Goal: Task Accomplishment & Management: Use online tool/utility

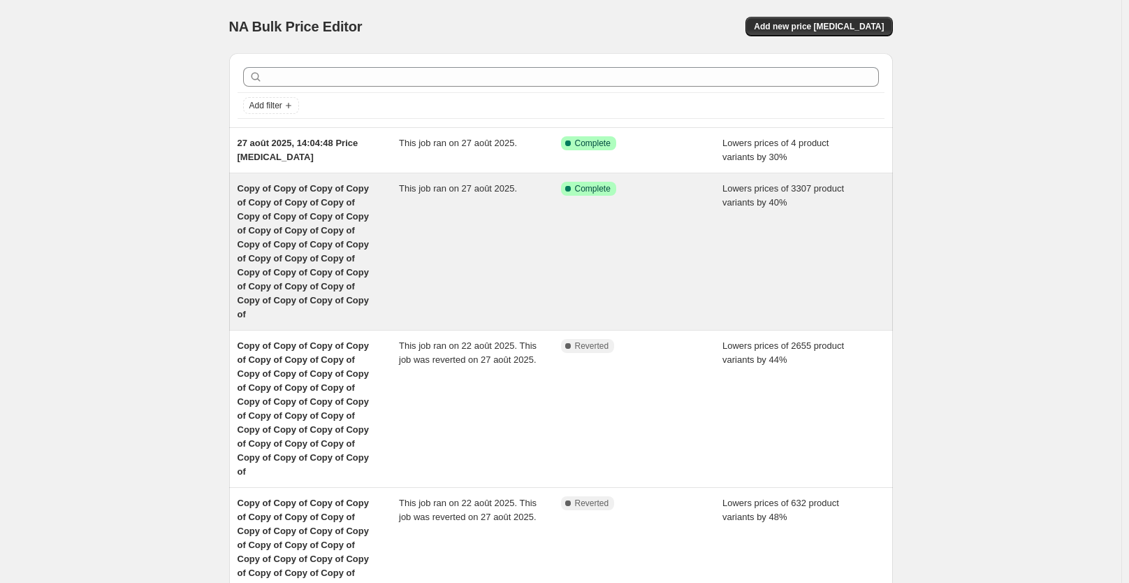
click at [442, 227] on div "This job ran on 27 août 2025." at bounding box center [480, 252] width 162 height 140
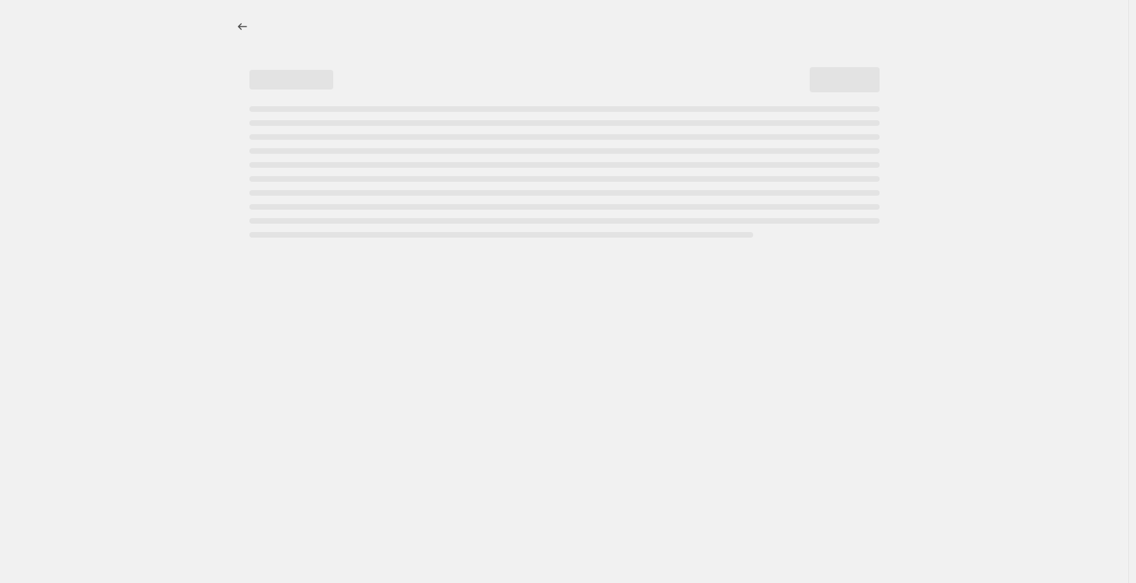
select select "percentage"
select select "not_equal"
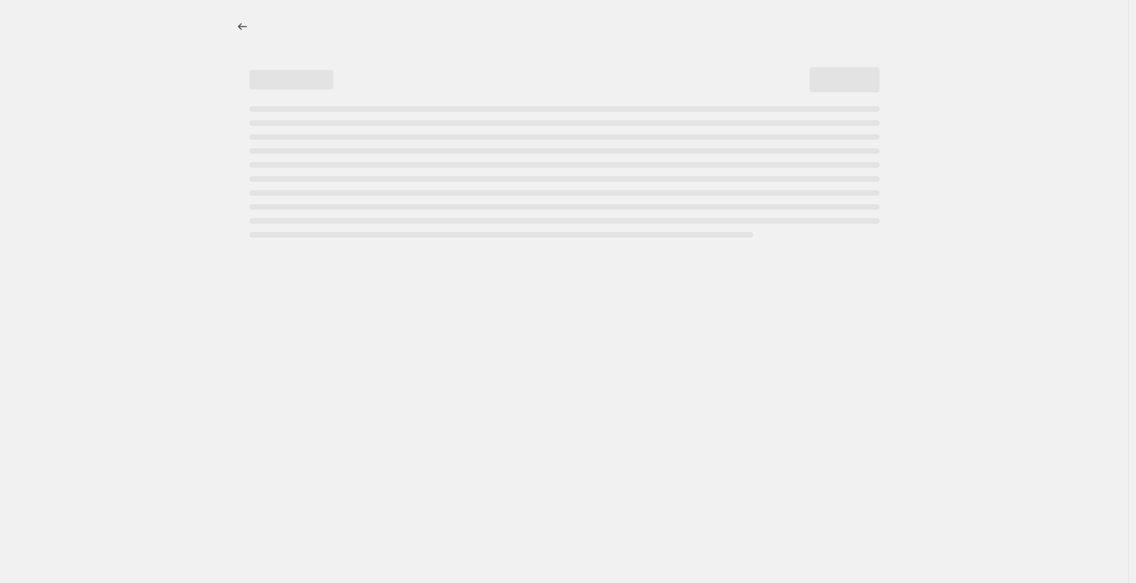
select select "not_equal"
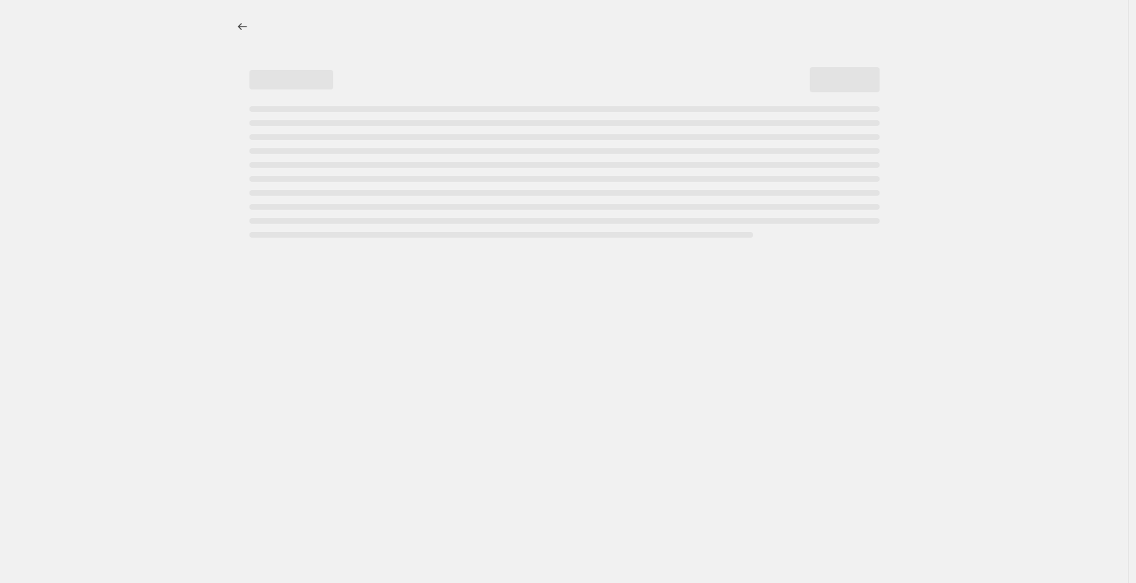
select select "not_equal"
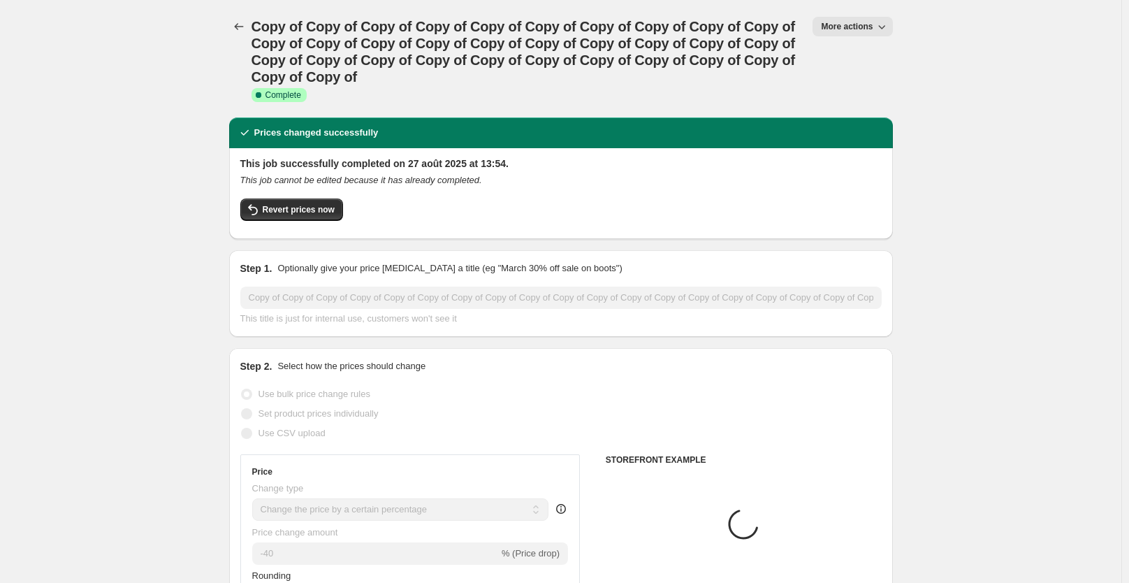
select select "collection"
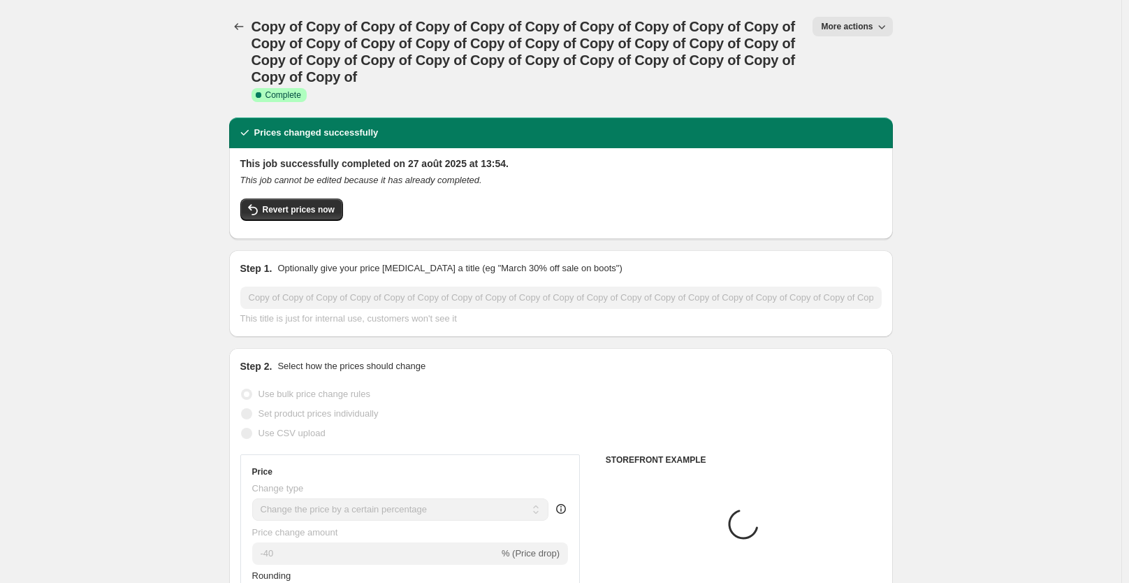
select select "collection"
select select "tag"
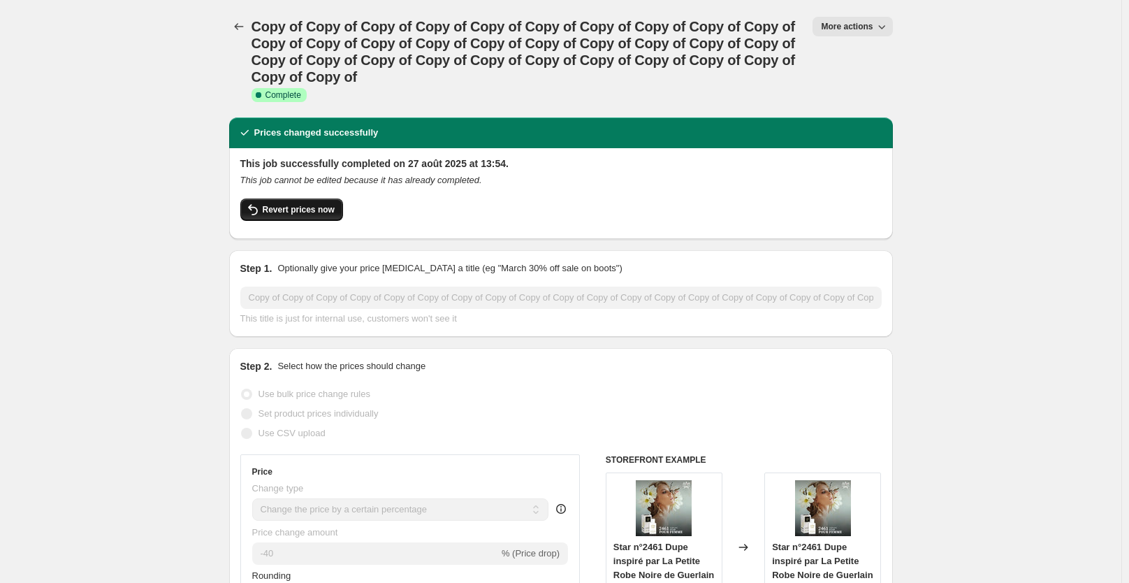
click at [322, 209] on span "Revert prices now" at bounding box center [299, 209] width 72 height 11
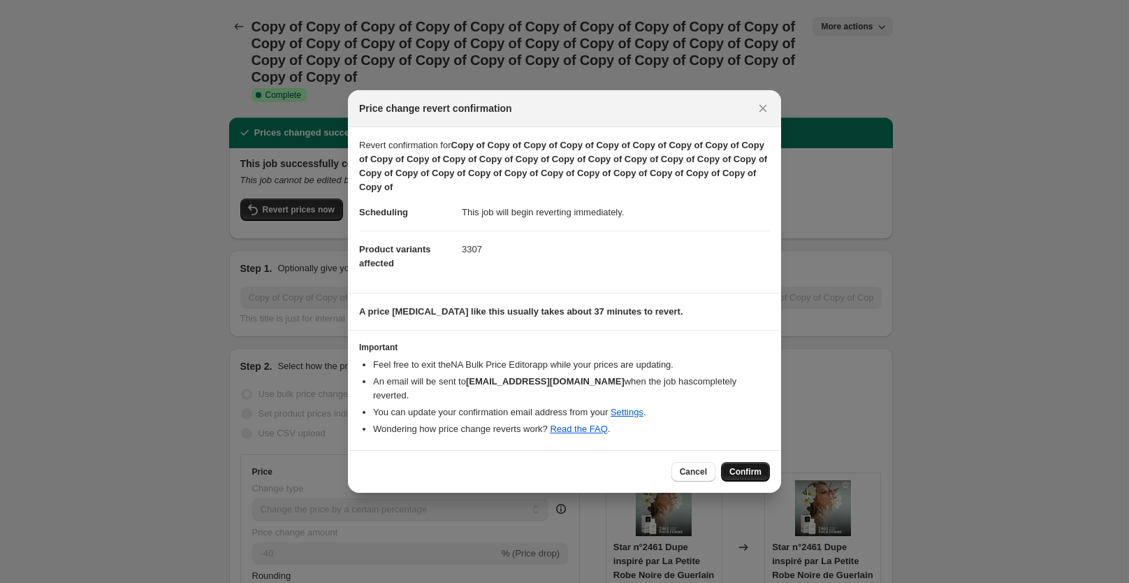
click at [746, 462] on button "Confirm" at bounding box center [745, 472] width 49 height 20
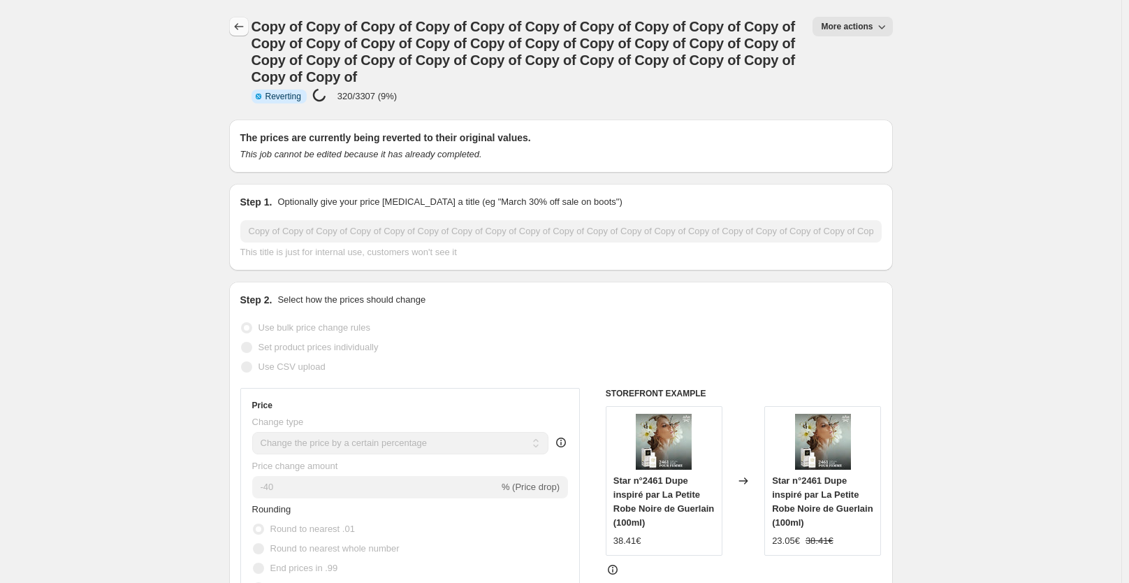
click at [245, 34] on button "Price change jobs" at bounding box center [239, 27] width 20 height 20
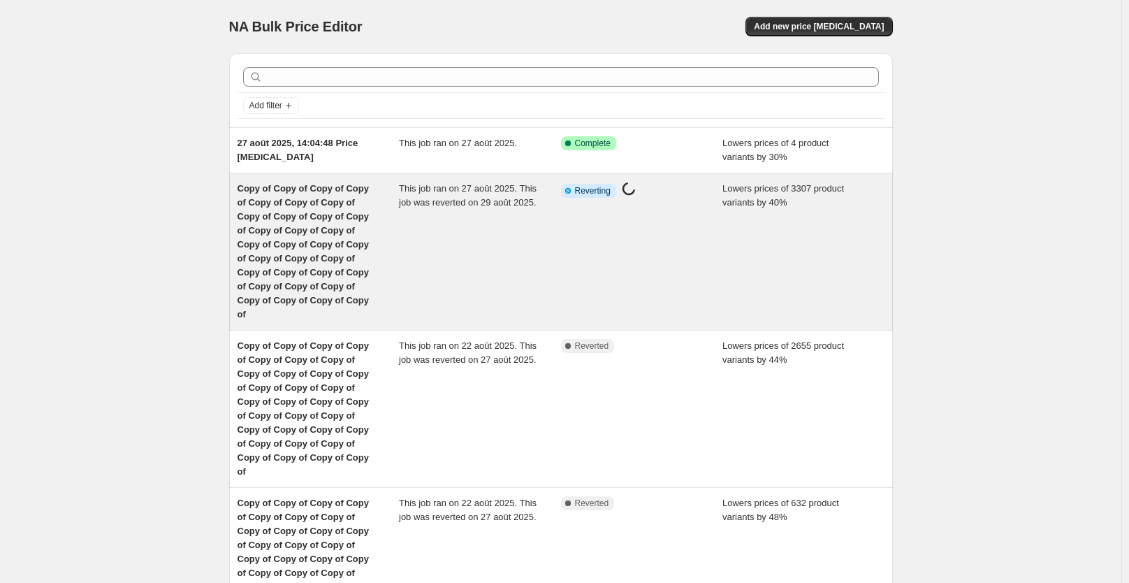
click at [438, 228] on div "This job ran on 27 août 2025. This job was reverted on 29 août 2025." at bounding box center [480, 252] width 162 height 140
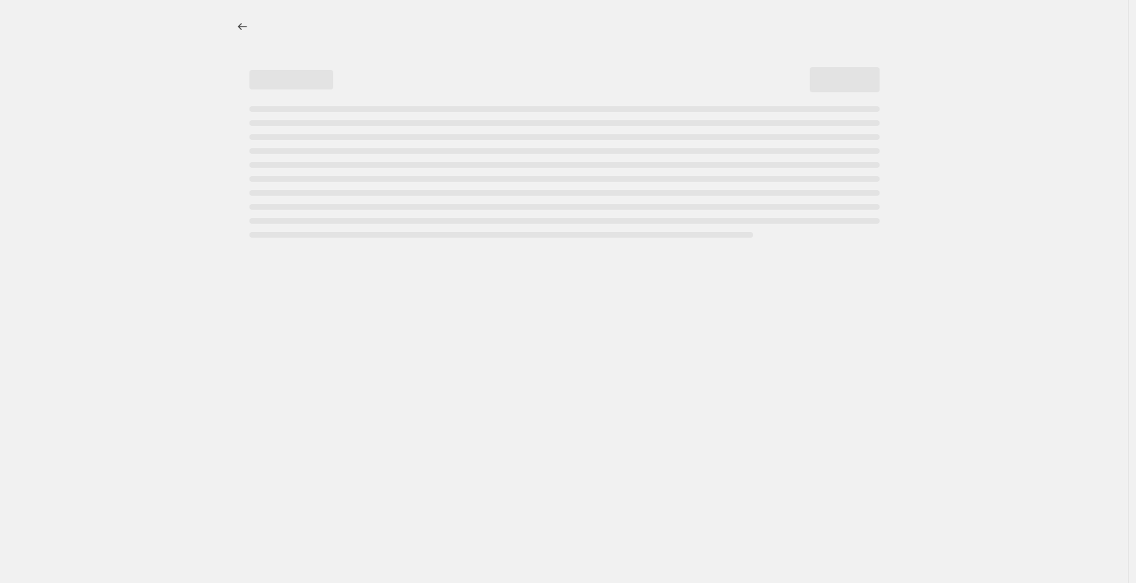
select select "percentage"
select select "collection"
select select "not_equal"
select select "collection"
select select "not_equal"
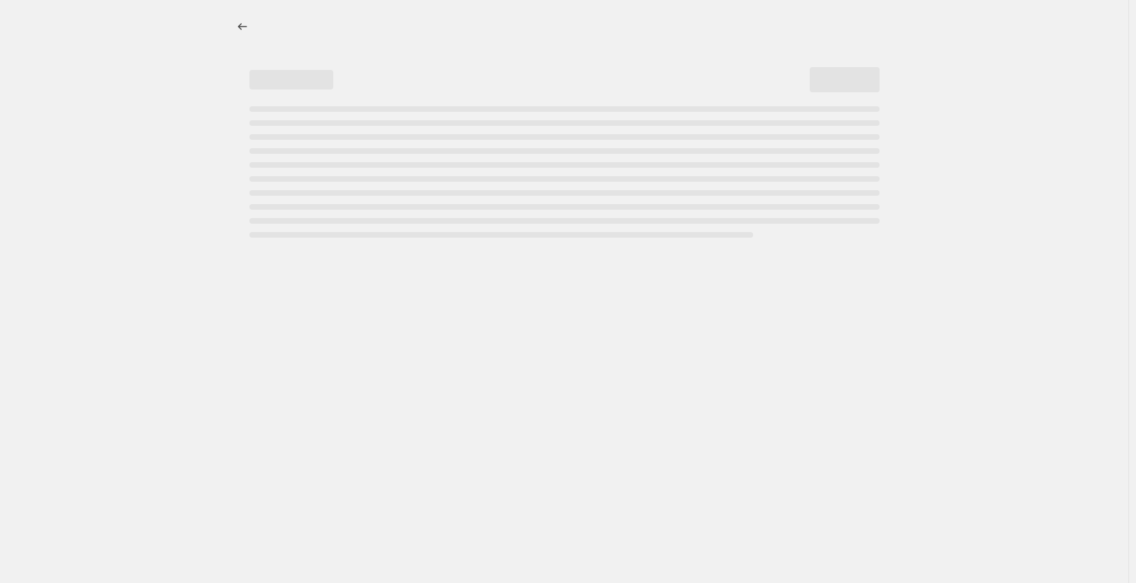
select select "collection"
select select "not_equal"
select select "collection"
select select "not_equal"
select select "collection"
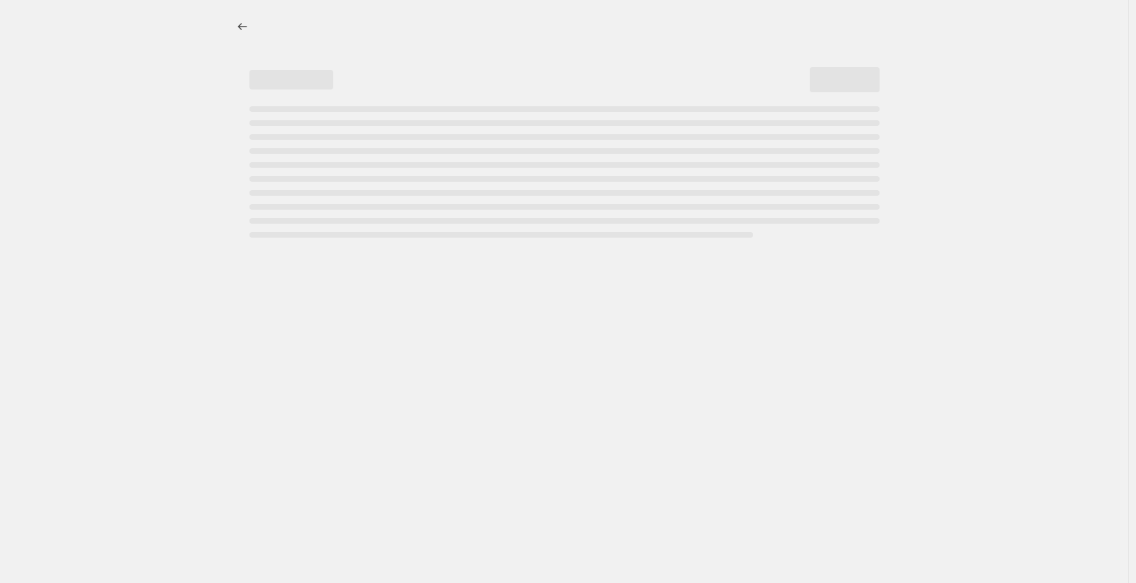
select select "not_equal"
select select "collection"
select select "not_equal"
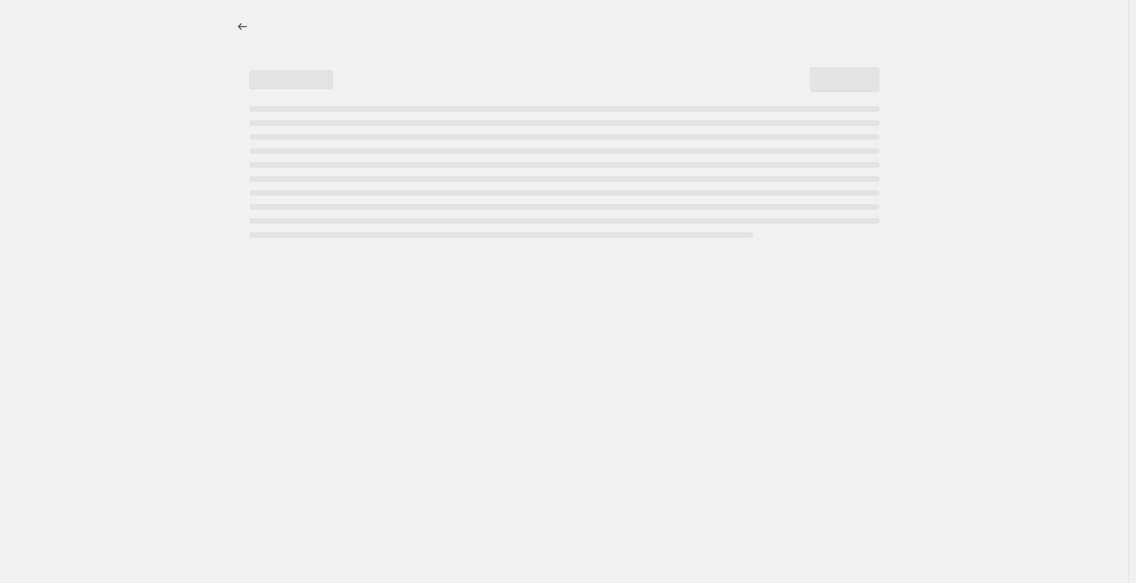
select select "not_equal"
select select "collection"
select select "not_equal"
select select "tag"
select select "not_equal"
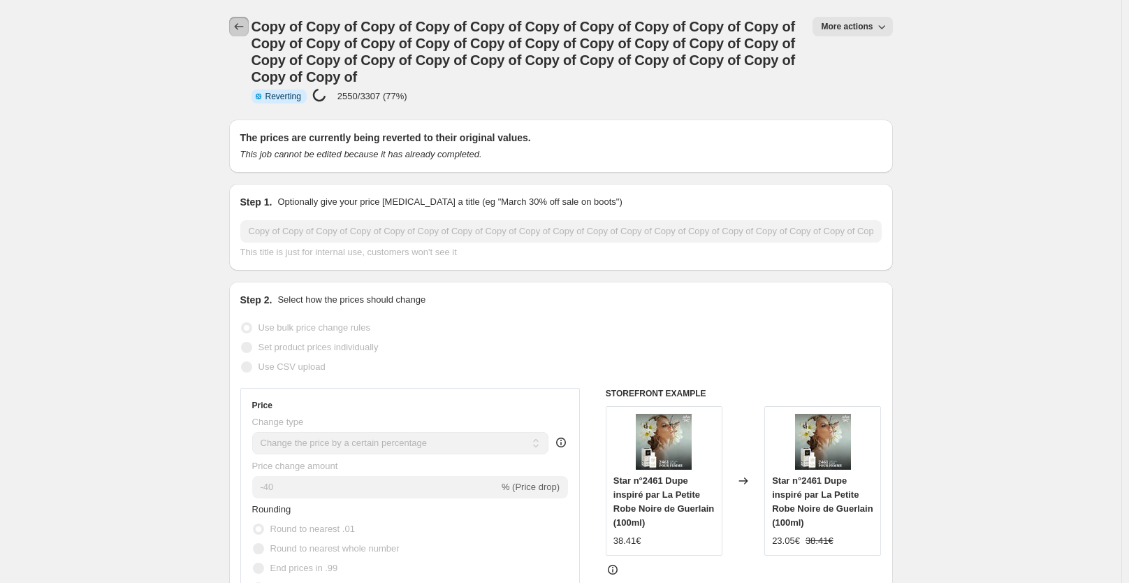
click at [239, 25] on icon "Price change jobs" at bounding box center [239, 27] width 14 height 14
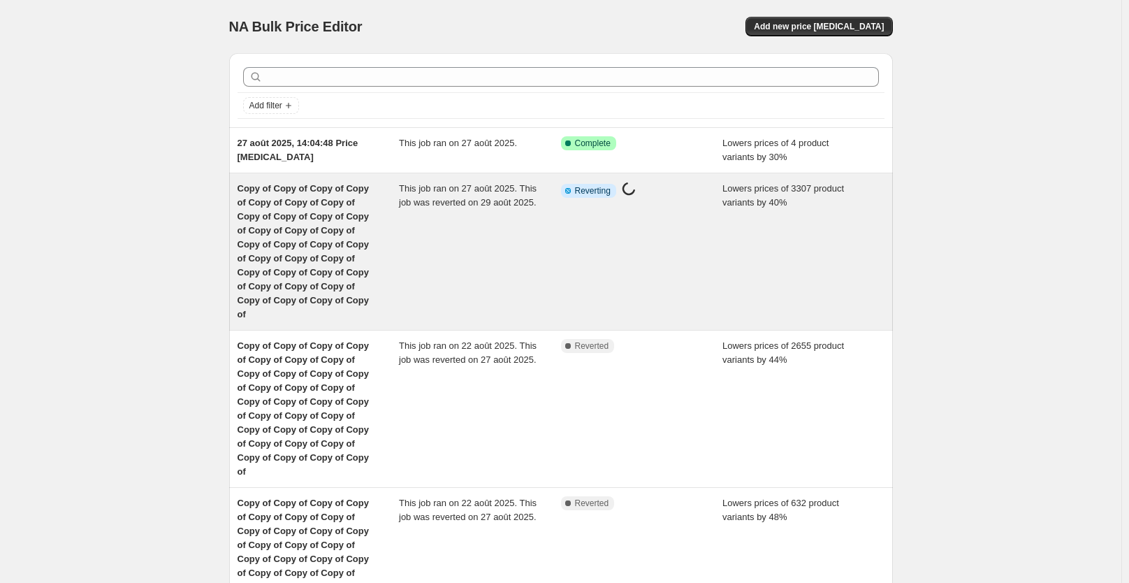
click at [593, 232] on div "Info Partially complete Reverting Price [MEDICAL_DATA] in progress..." at bounding box center [642, 252] width 162 height 140
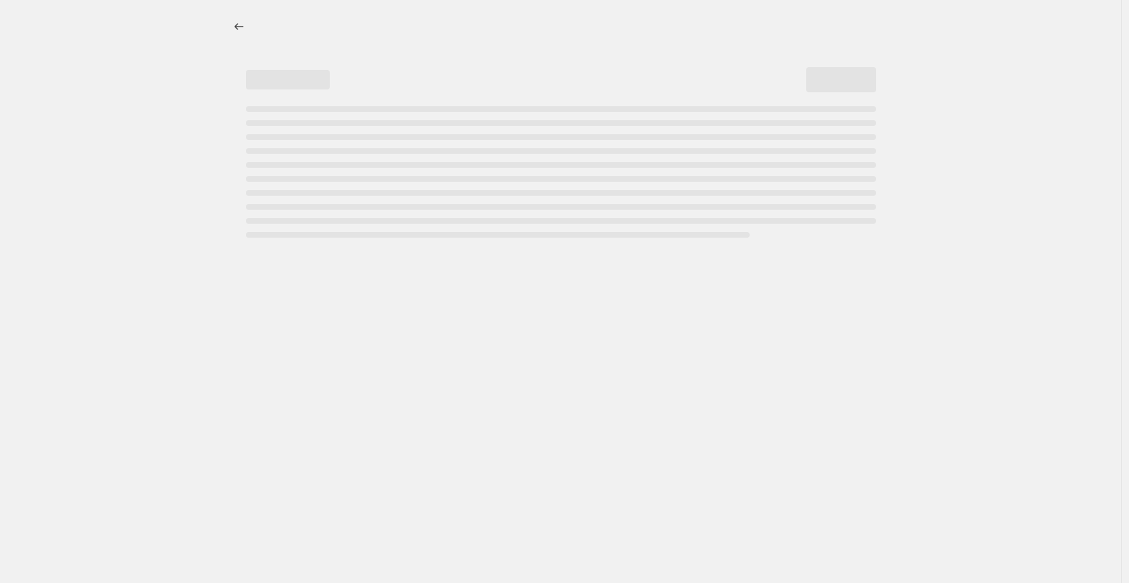
select select "percentage"
select select "collection"
select select "not_equal"
select select "collection"
select select "not_equal"
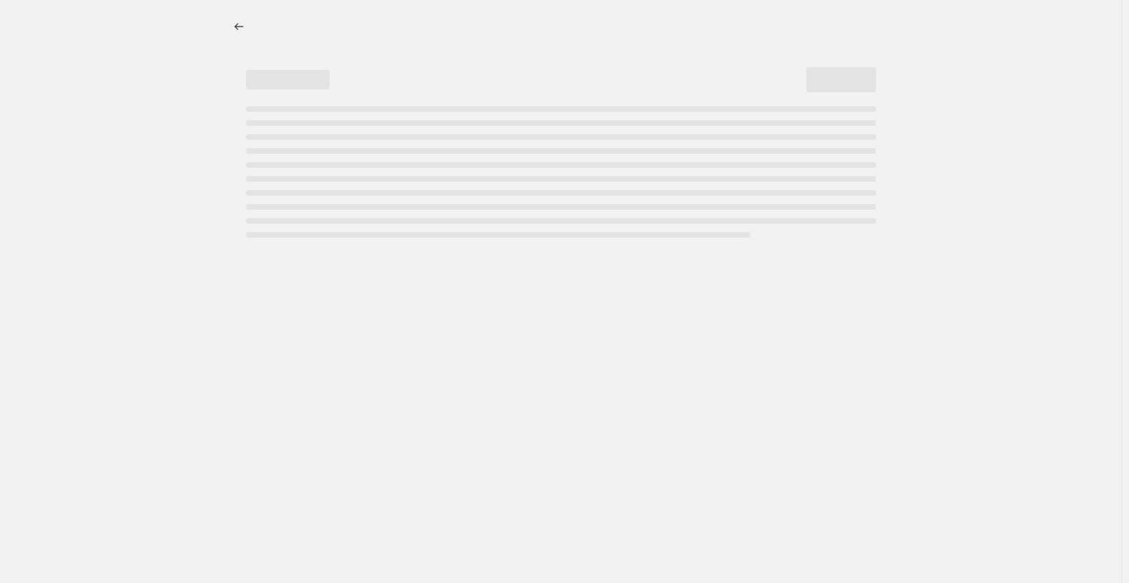
select select "collection"
select select "not_equal"
select select "collection"
select select "not_equal"
select select "collection"
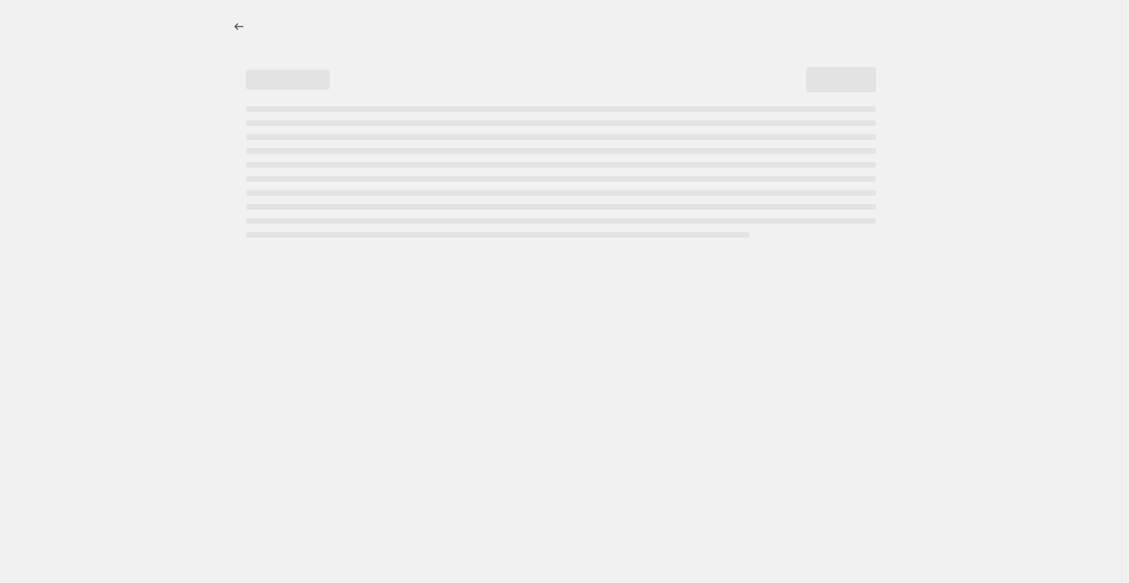
select select "not_equal"
select select "collection"
select select "not_equal"
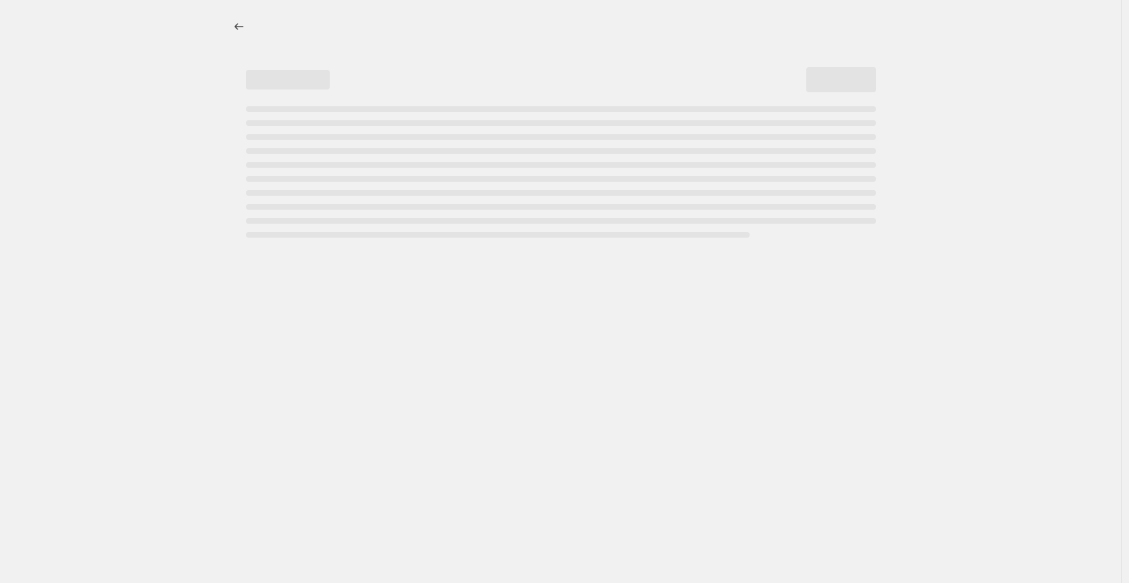
select select "not_equal"
select select "collection"
select select "not_equal"
select select "tag"
select select "not_equal"
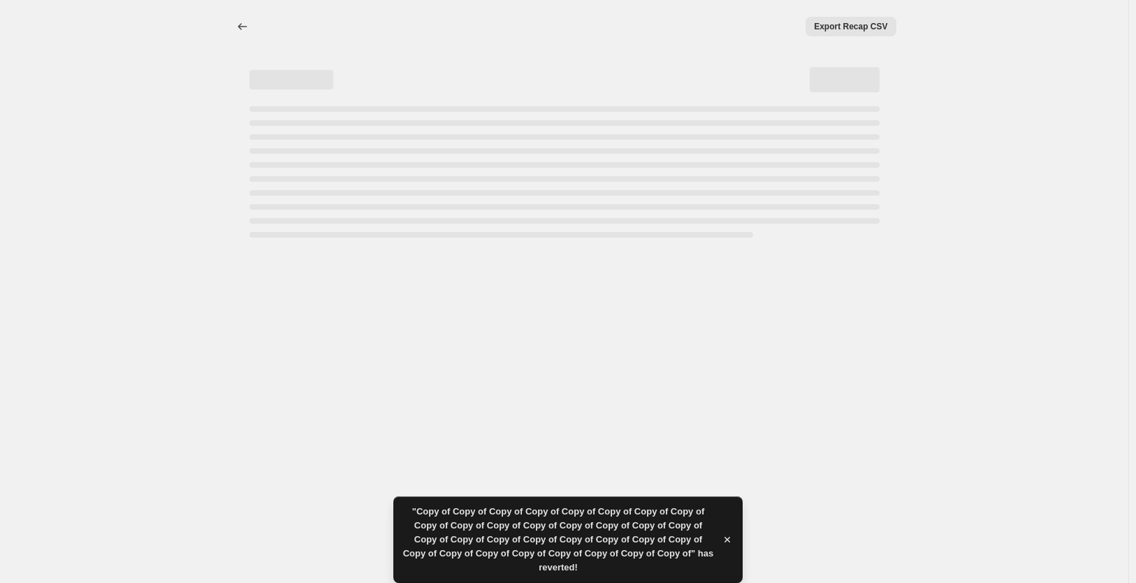
select select "percentage"
select select "collection"
select select "not_equal"
select select "collection"
select select "not_equal"
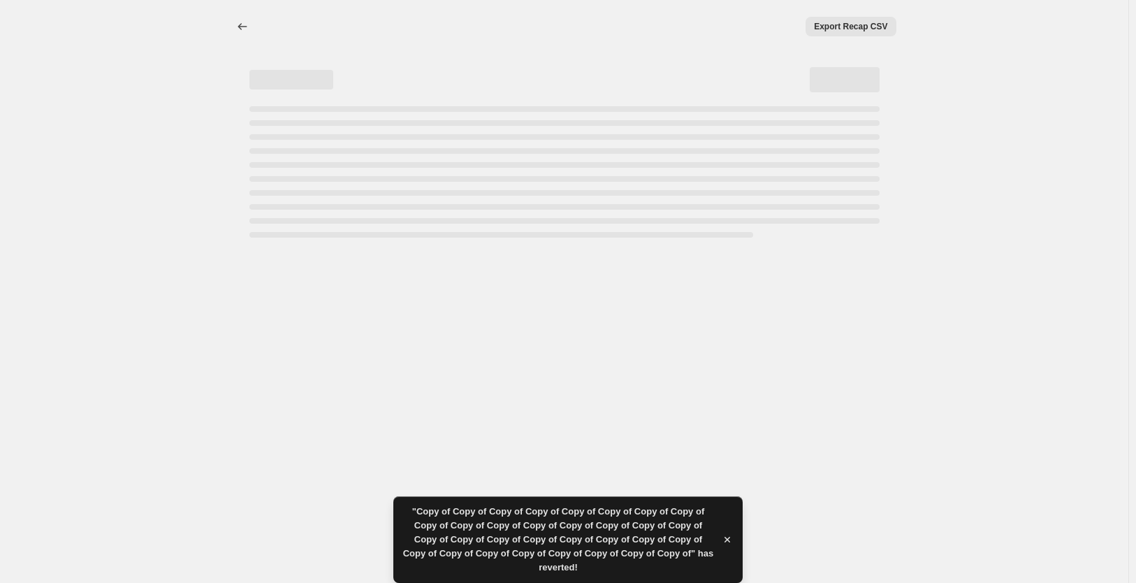
select select "collection"
select select "not_equal"
select select "collection"
select select "not_equal"
select select "collection"
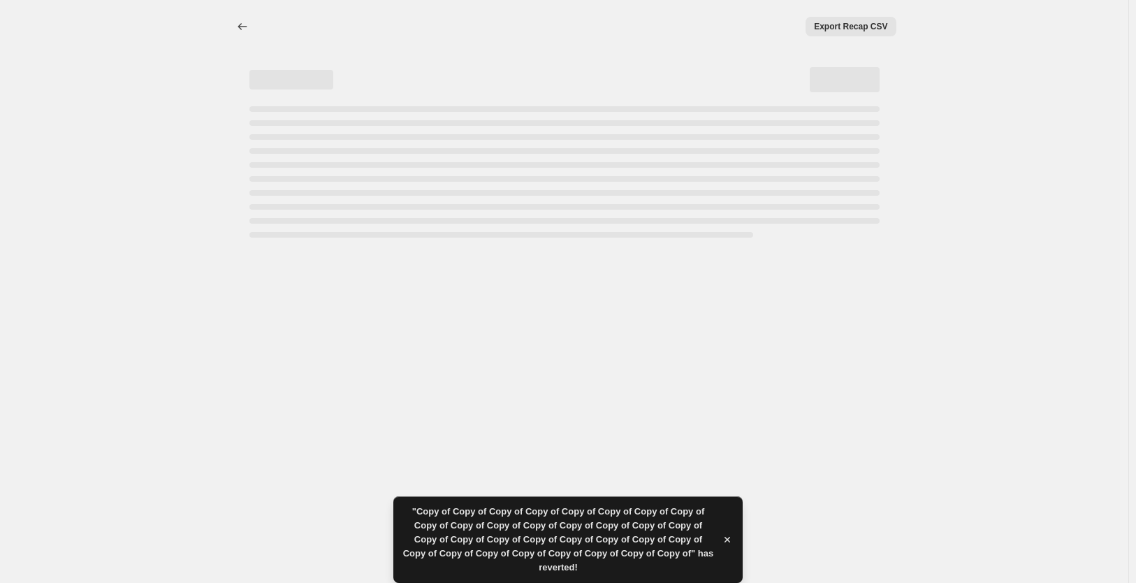
select select "not_equal"
select select "collection"
select select "not_equal"
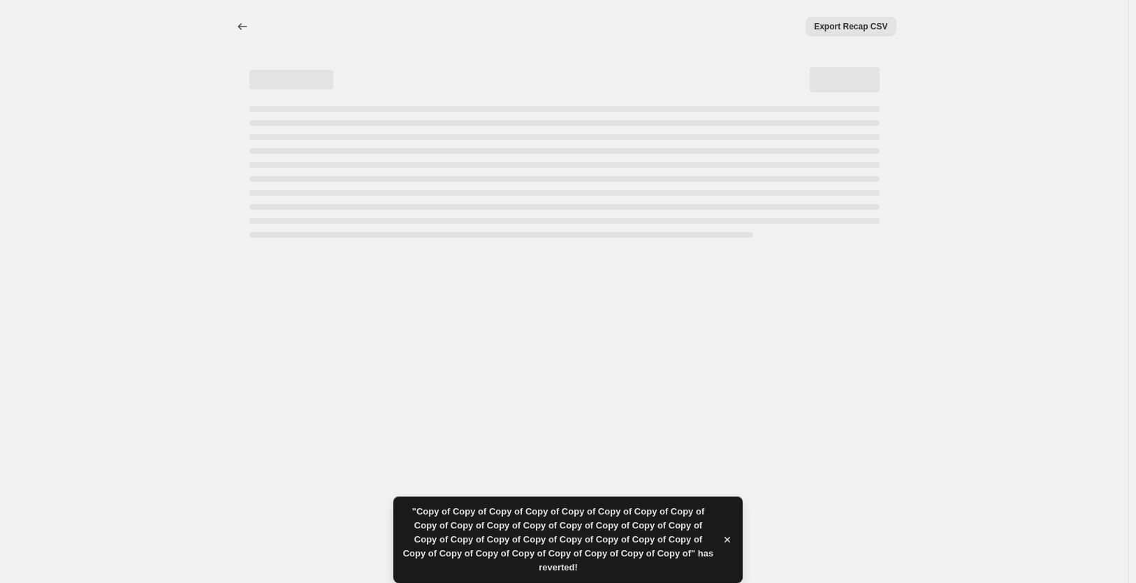
select select "not_equal"
select select "collection"
select select "not_equal"
select select "tag"
select select "not_equal"
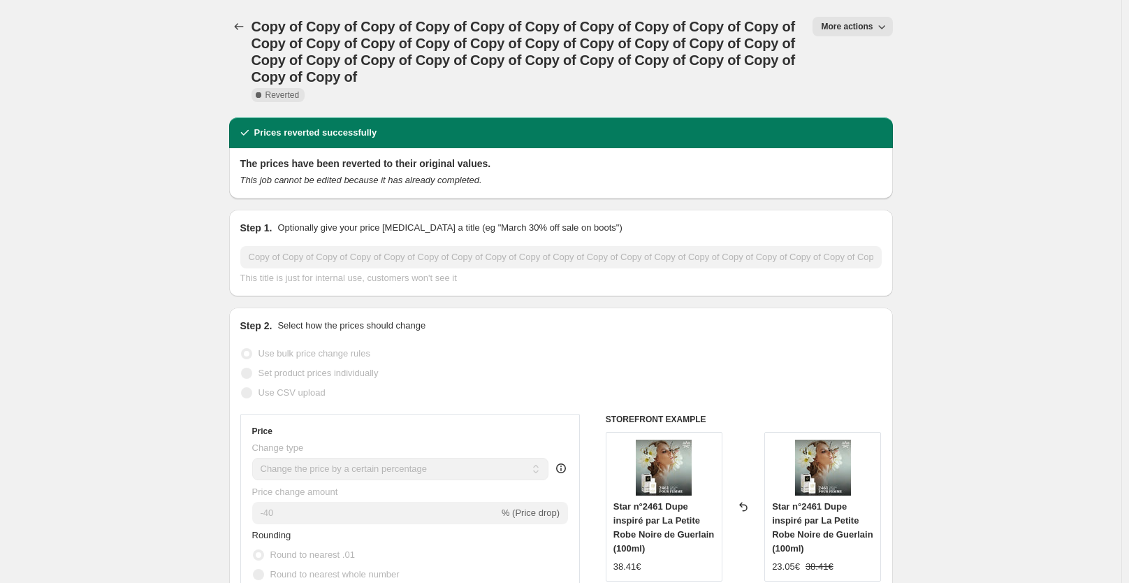
click at [859, 30] on span "More actions" at bounding box center [847, 26] width 52 height 11
click at [864, 50] on span "Copy to new job" at bounding box center [859, 55] width 65 height 10
select select "percentage"
select select "collection"
select select "not_equal"
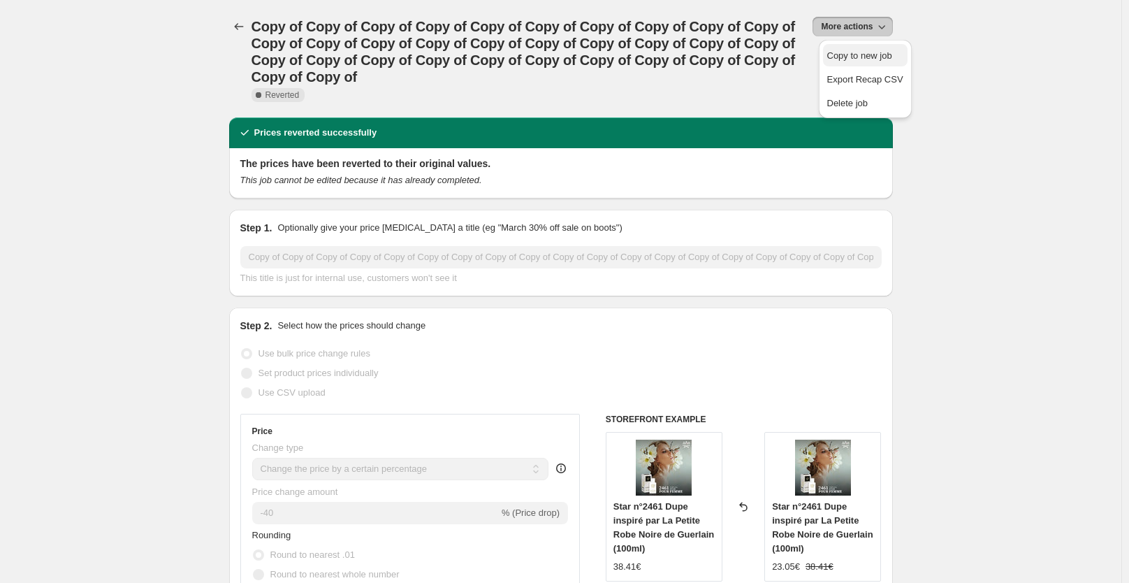
select select "collection"
select select "not_equal"
select select "collection"
select select "not_equal"
select select "collection"
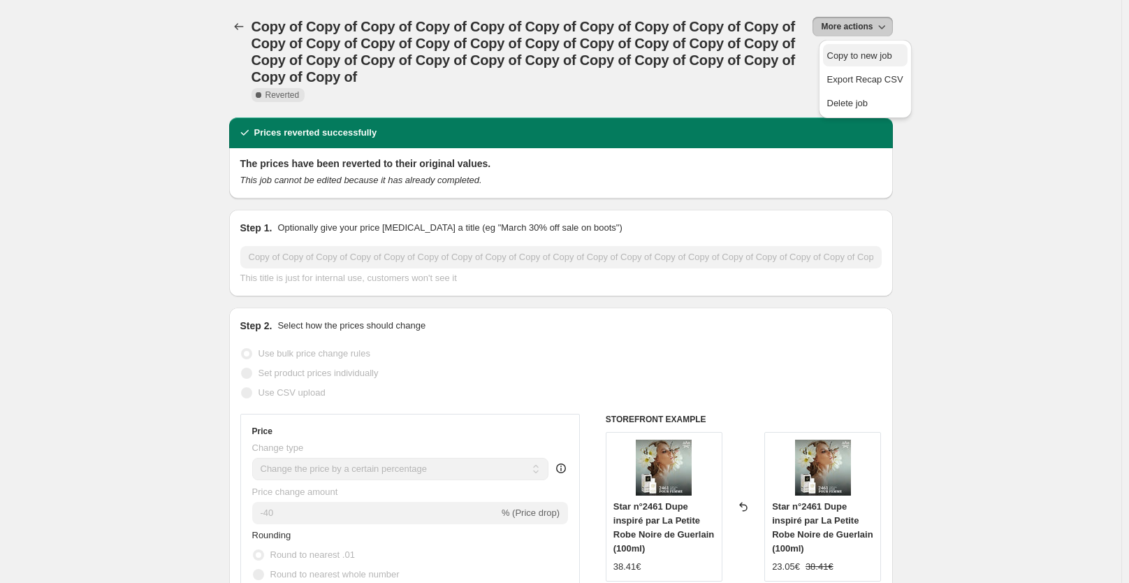
select select "not_equal"
select select "collection"
select select "not_equal"
select select "collection"
select select "not_equal"
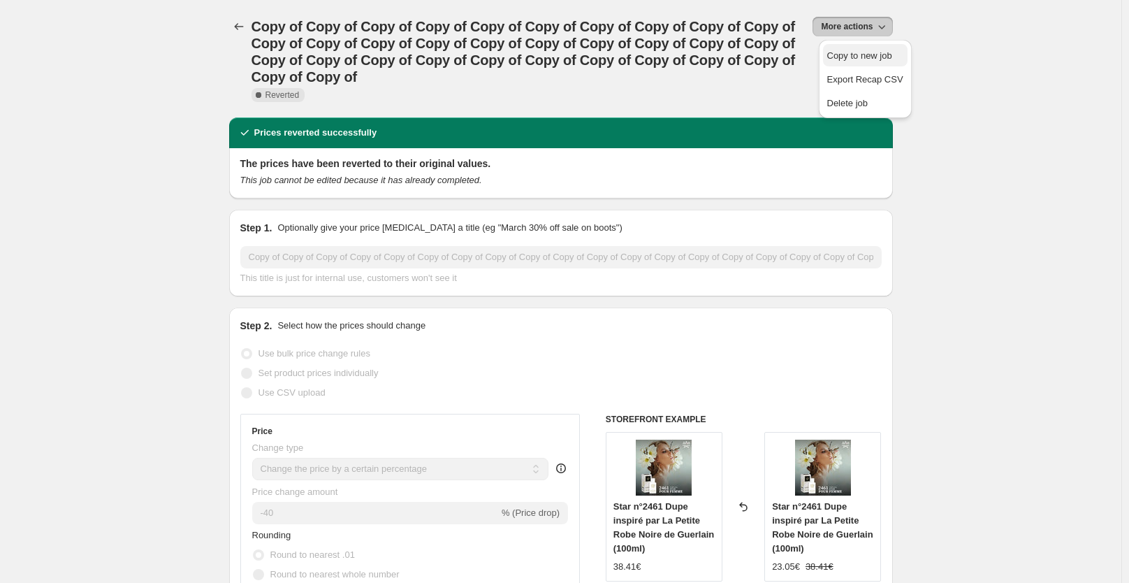
select select "not_equal"
select select "collection"
select select "not_equal"
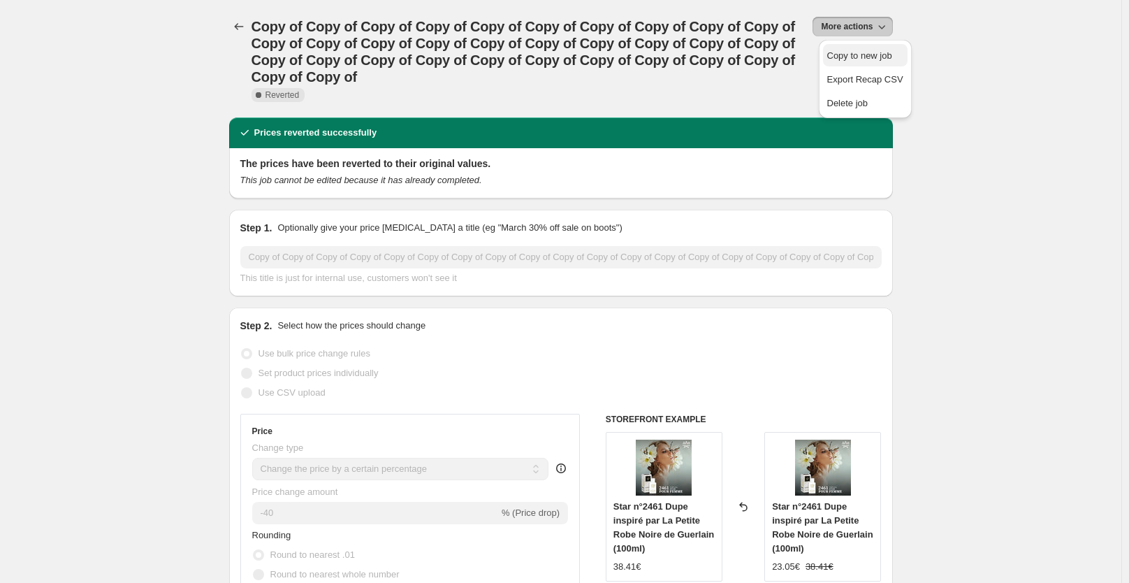
select select "tag"
select select "not_equal"
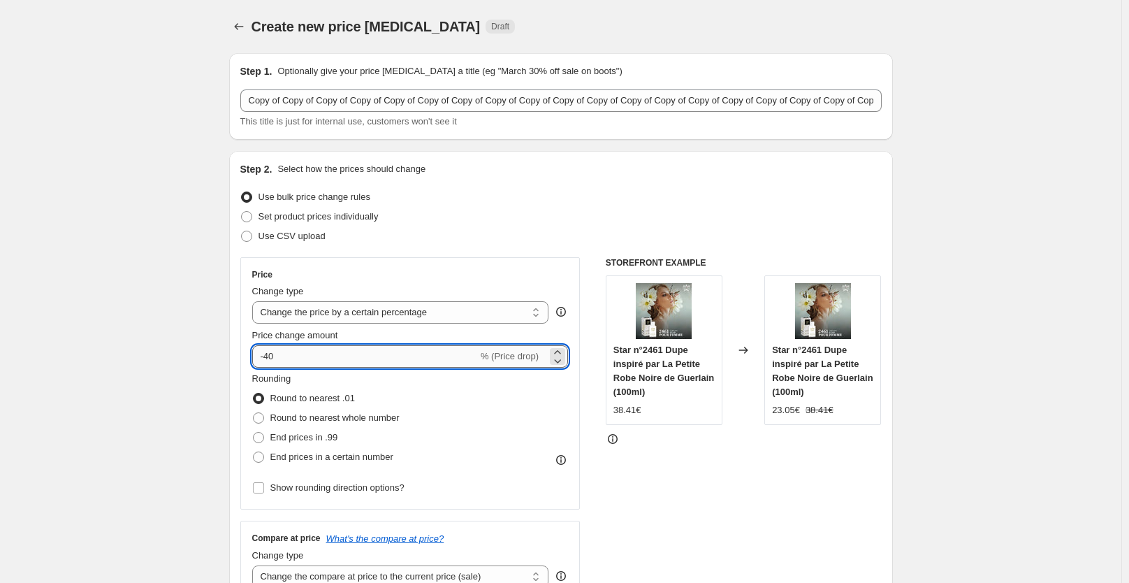
click at [317, 355] on input "-40" at bounding box center [365, 356] width 226 height 22
type input "-4"
click at [273, 356] on input "-58" at bounding box center [365, 356] width 226 height 22
type input "-48"
click at [629, 472] on div "STOREFRONT EXAMPLE Star n°2461 Dupe inspiré par La Petite Robe Noire de Guerlai…" at bounding box center [744, 428] width 276 height 342
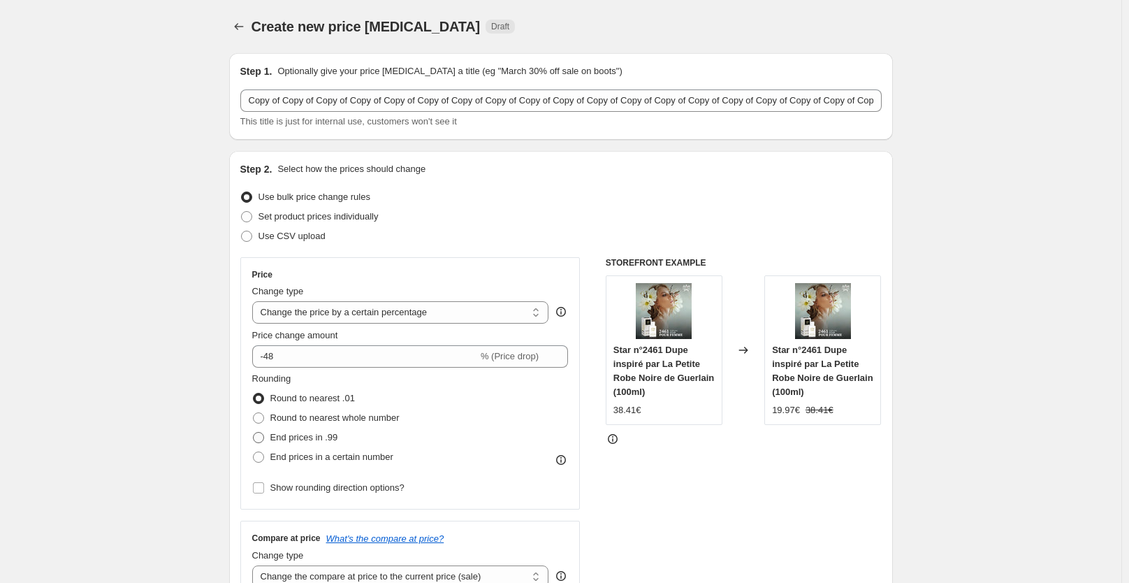
click at [298, 435] on span "End prices in .99" at bounding box center [304, 437] width 68 height 10
click at [254, 433] on input "End prices in .99" at bounding box center [253, 432] width 1 height 1
radio input "true"
click at [651, 452] on div "STOREFRONT EXAMPLE Star n°2461 Dupe inspiré par La Petite Robe Noire de Guerlai…" at bounding box center [744, 428] width 276 height 342
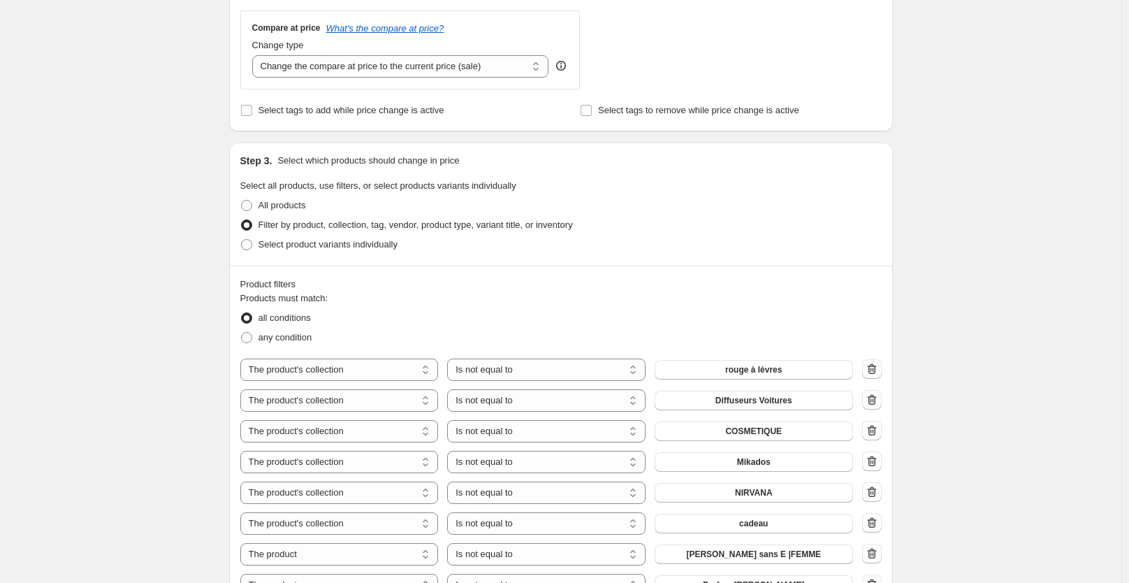
scroll to position [718, 0]
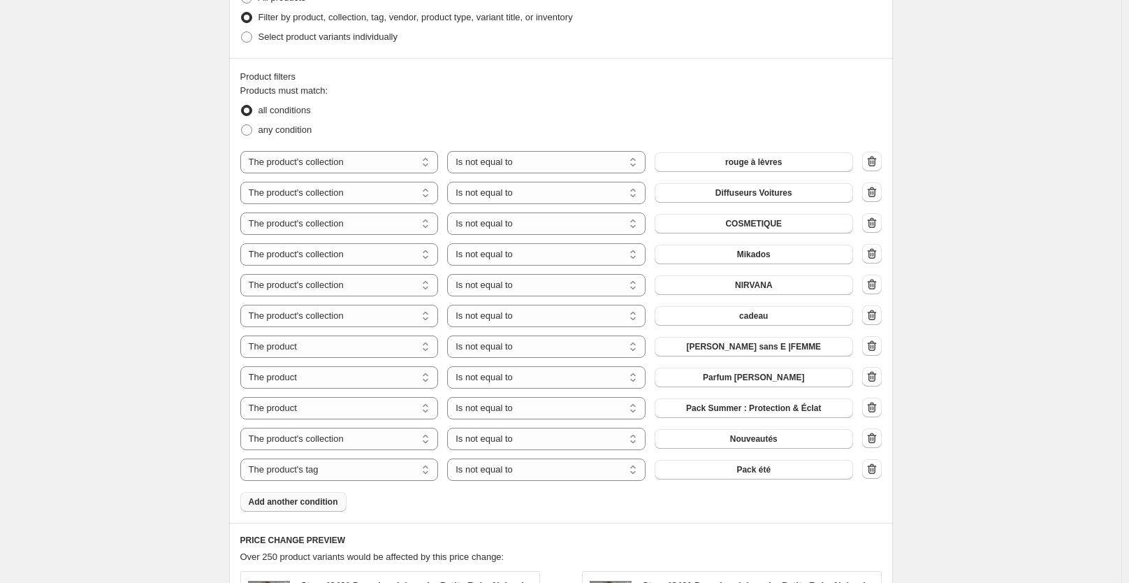
click at [317, 509] on button "Add another condition" at bounding box center [293, 502] width 106 height 20
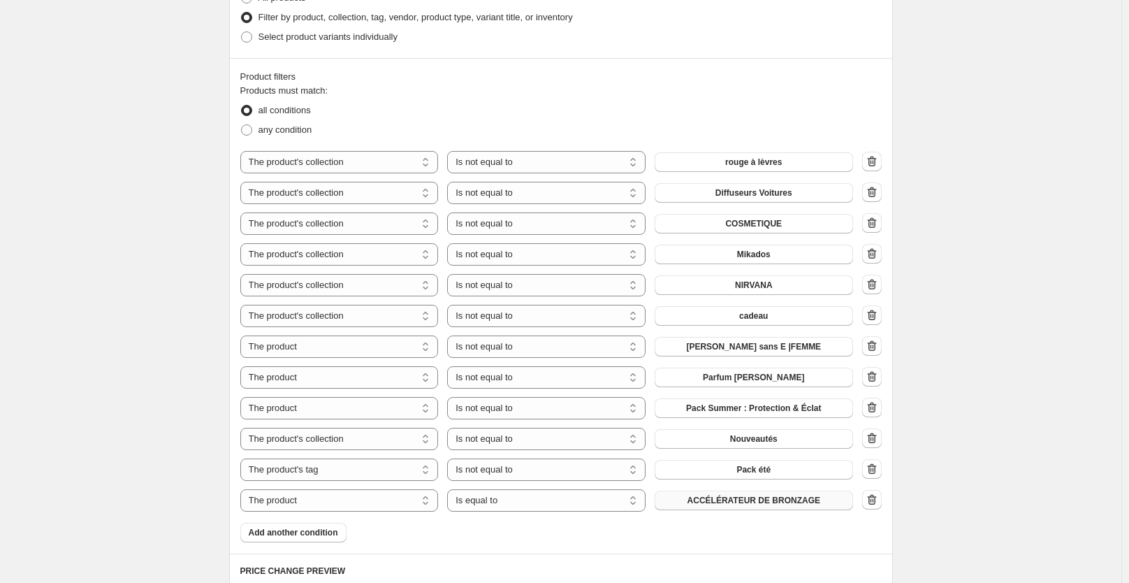
click at [701, 506] on span "ACCÉLÉRATEUR DE BRONZAGE" at bounding box center [754, 500] width 133 height 11
click at [525, 502] on select "Is equal to Is not equal to" at bounding box center [546, 500] width 198 height 22
select select "not_equal"
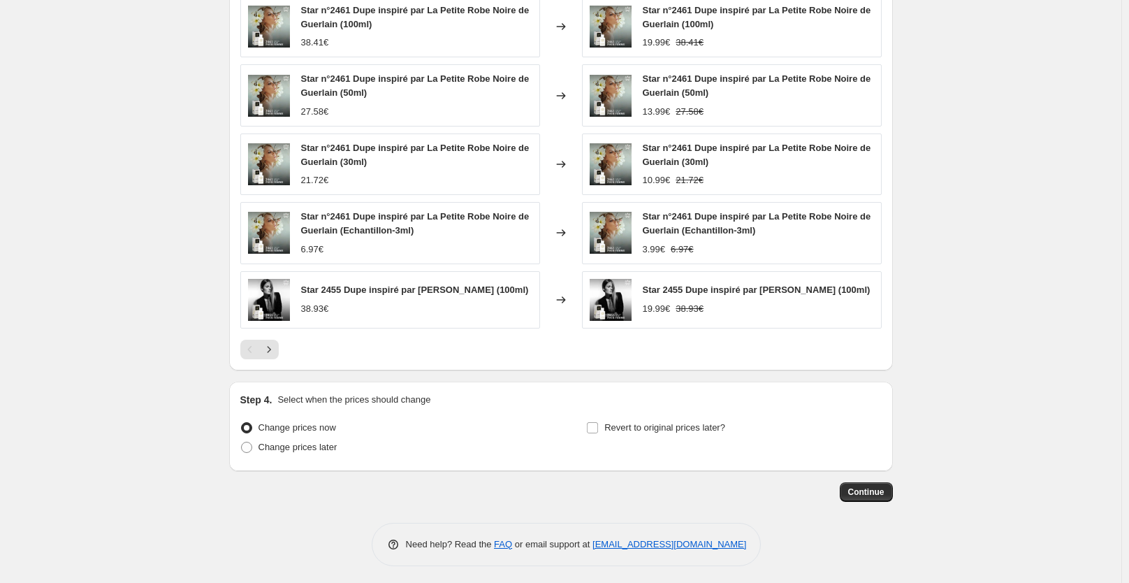
scroll to position [1332, 0]
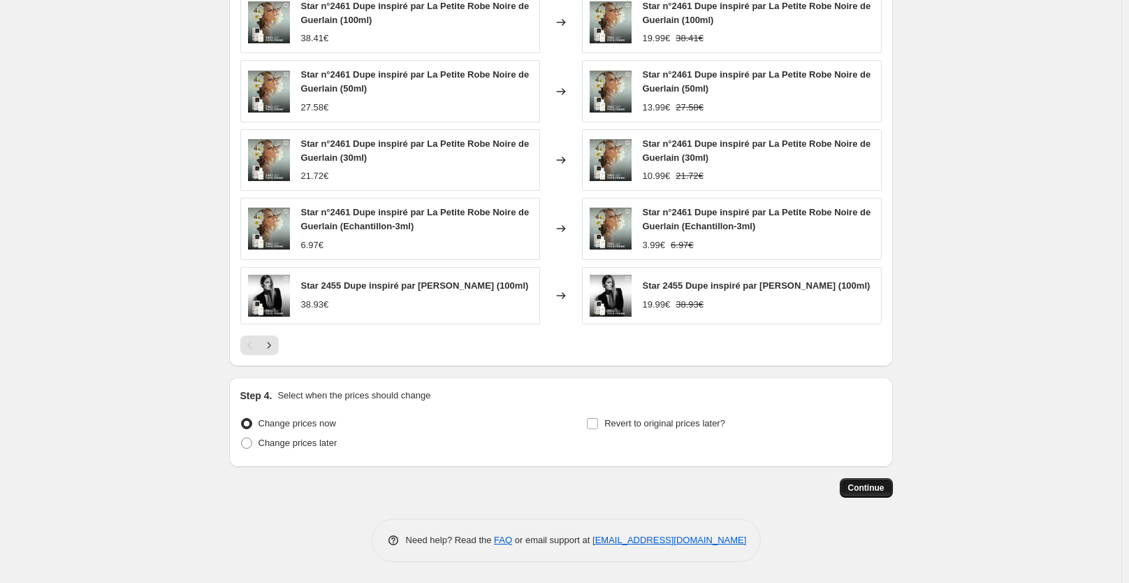
click at [864, 488] on span "Continue" at bounding box center [866, 487] width 36 height 11
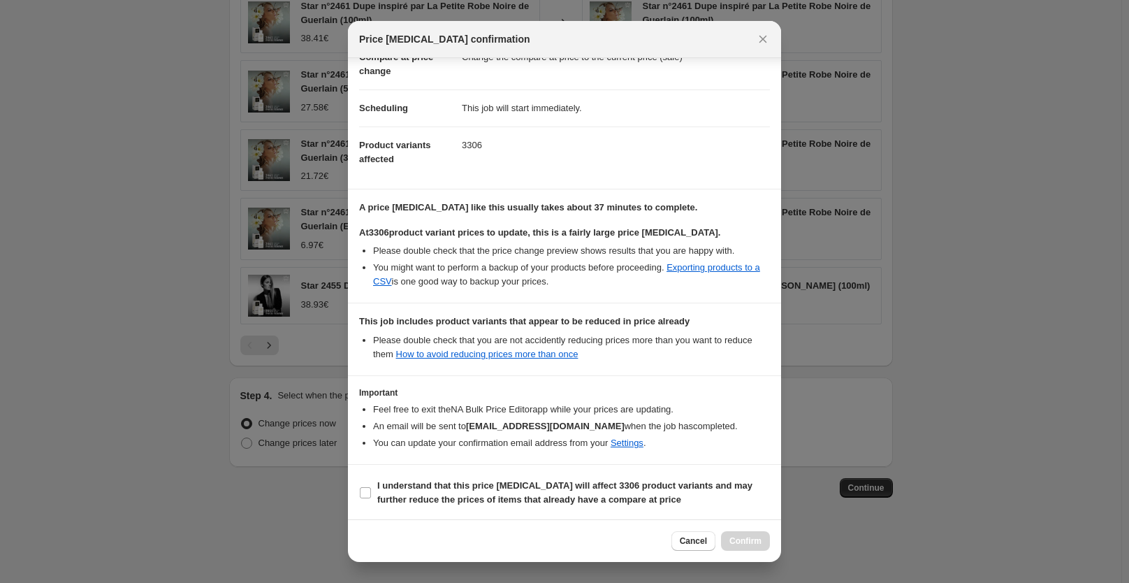
scroll to position [124, 0]
click at [573, 491] on span "I understand that this price [MEDICAL_DATA] will affect 3306 product variants a…" at bounding box center [573, 491] width 393 height 28
click at [371, 491] on input "I understand that this price [MEDICAL_DATA] will affect 3306 product variants a…" at bounding box center [365, 491] width 11 height 11
checkbox input "true"
click at [741, 539] on span "Confirm" at bounding box center [745, 540] width 32 height 11
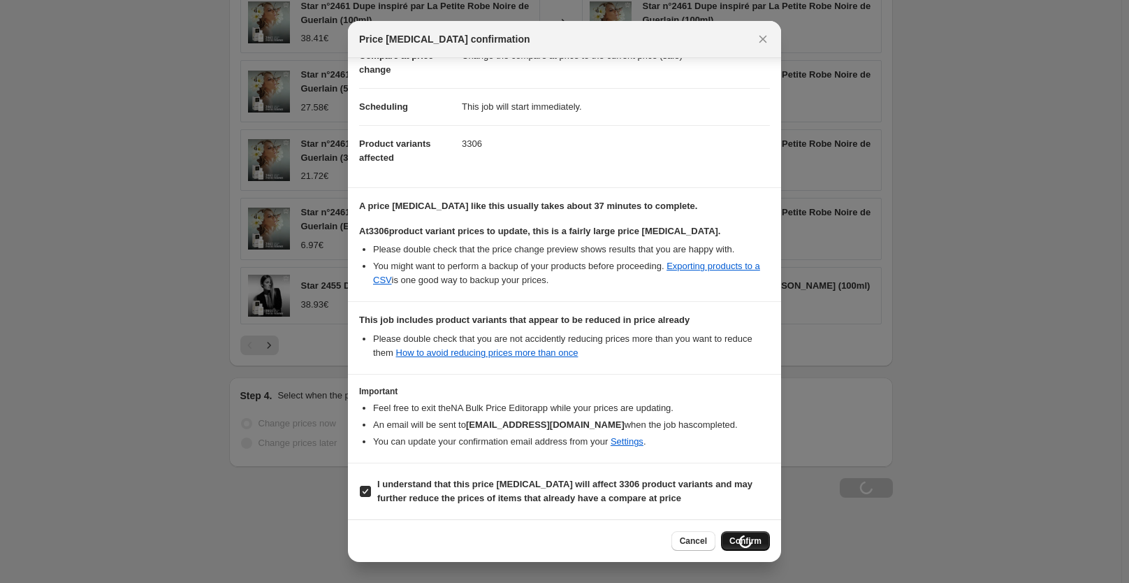
type input "Copy of Copy of Copy of Copy of Copy of Copy of Copy of Copy of Copy of Copy of…"
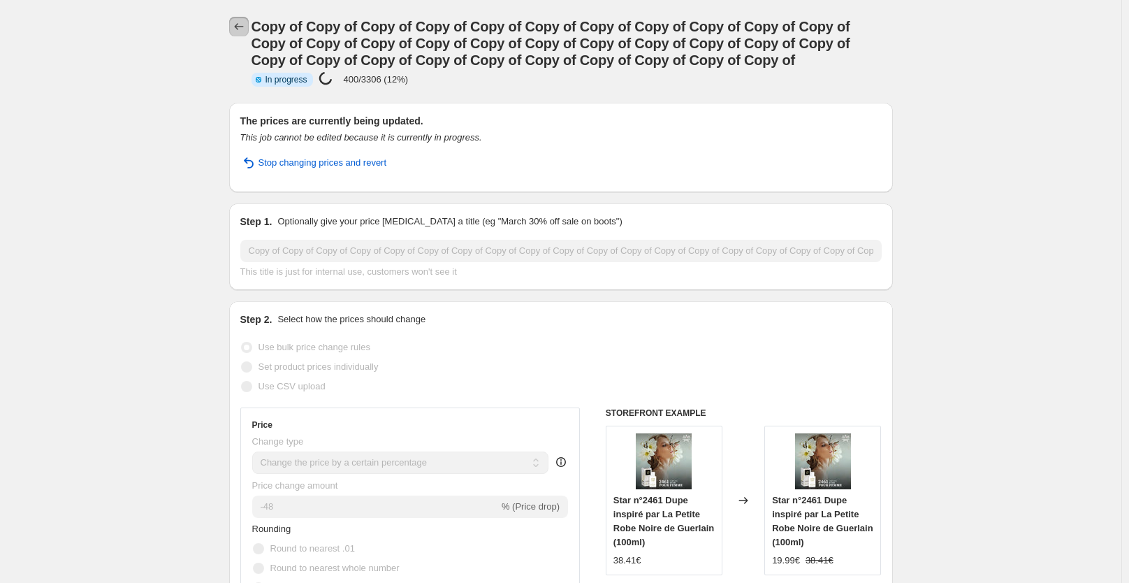
click at [238, 32] on icon "Price change jobs" at bounding box center [239, 27] width 14 height 14
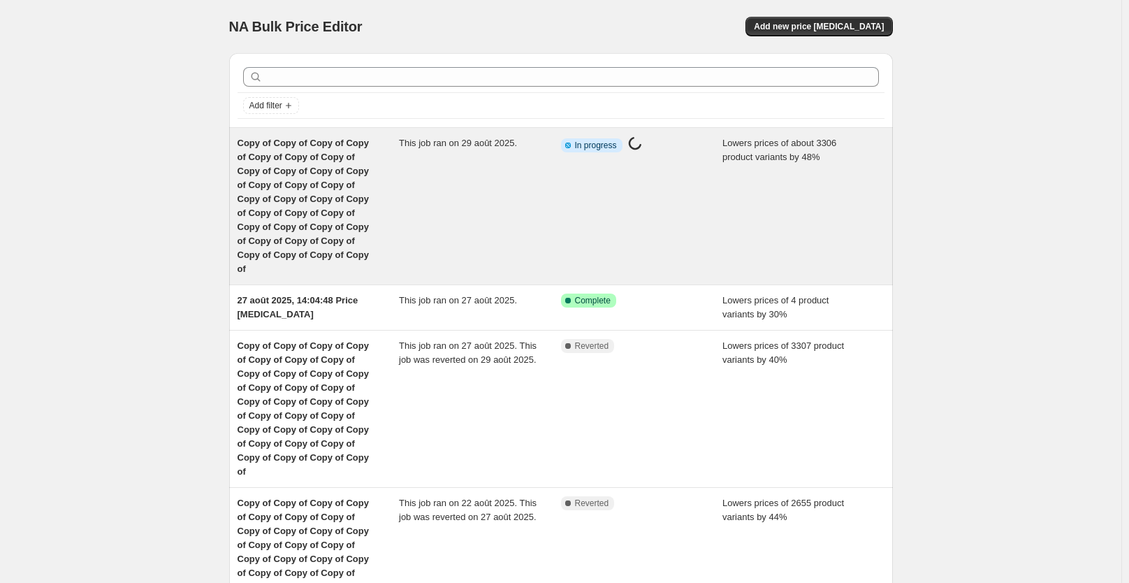
click at [477, 187] on div "This job ran on 29 août 2025." at bounding box center [480, 206] width 162 height 140
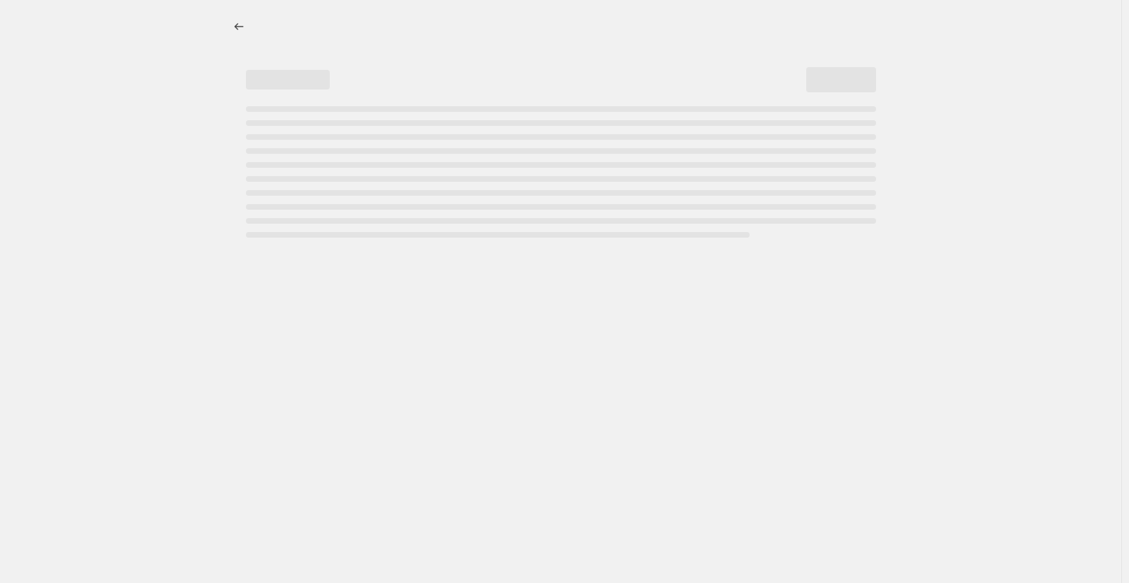
select select "percentage"
select select "collection"
select select "not_equal"
select select "collection"
select select "not_equal"
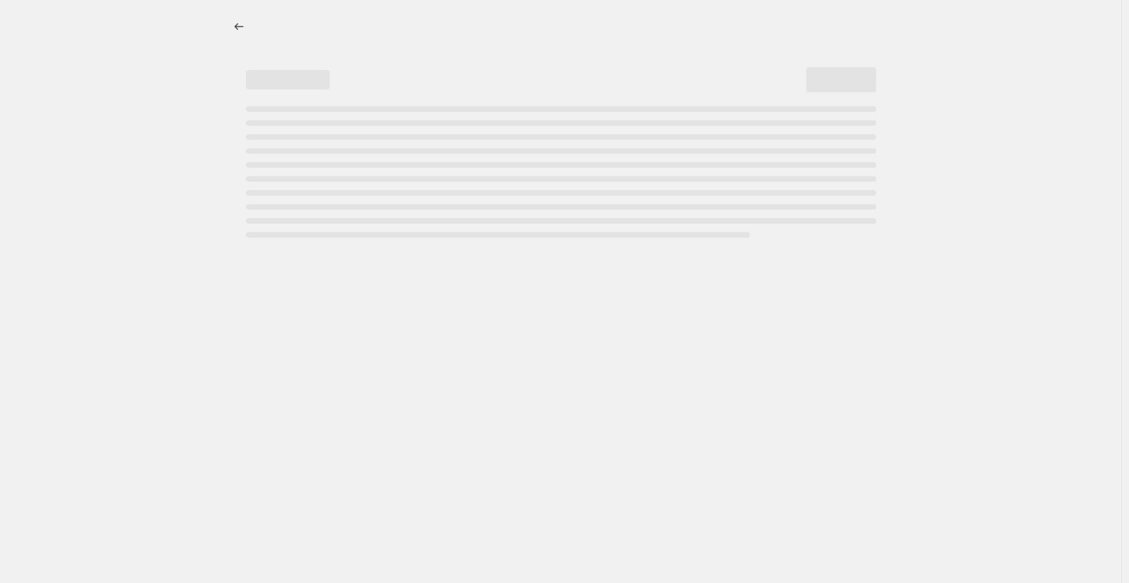
select select "collection"
select select "not_equal"
select select "collection"
select select "not_equal"
select select "collection"
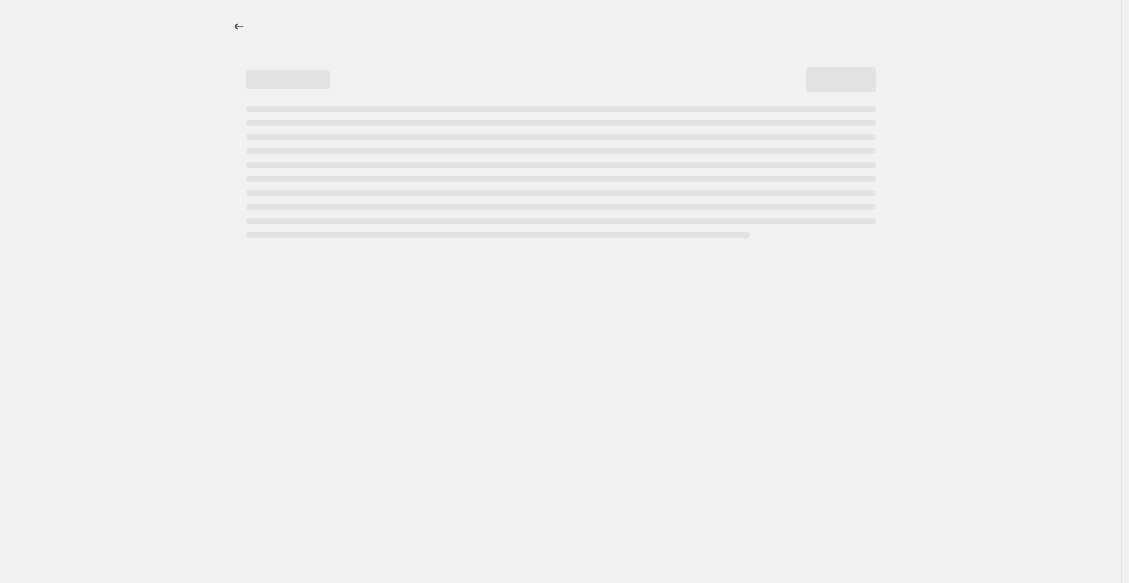
select select "not_equal"
select select "collection"
select select "not_equal"
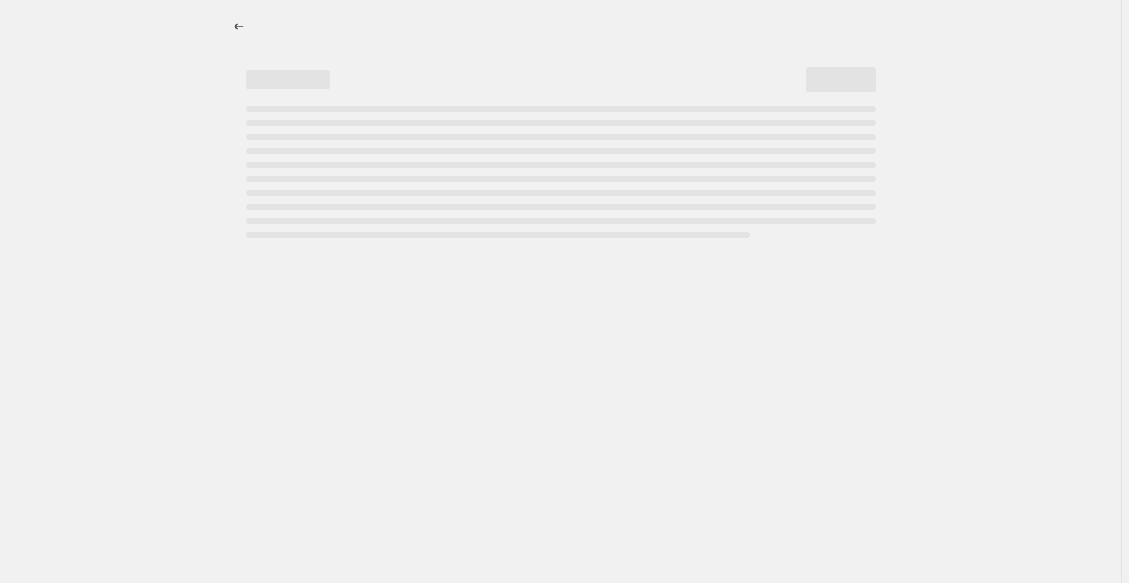
select select "not_equal"
select select "collection"
select select "not_equal"
select select "tag"
select select "not_equal"
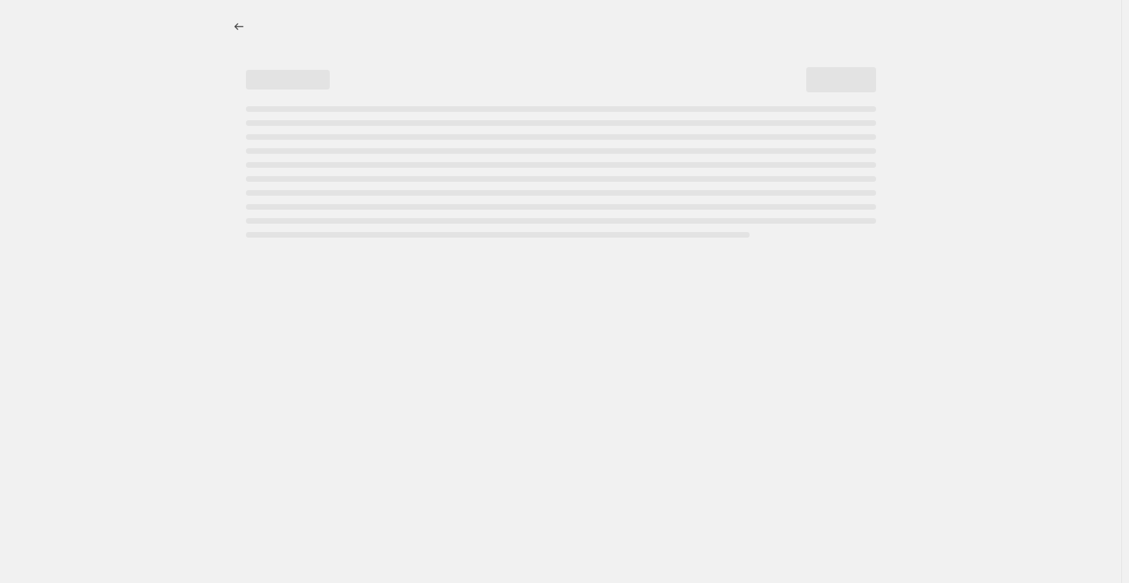
select select "not_equal"
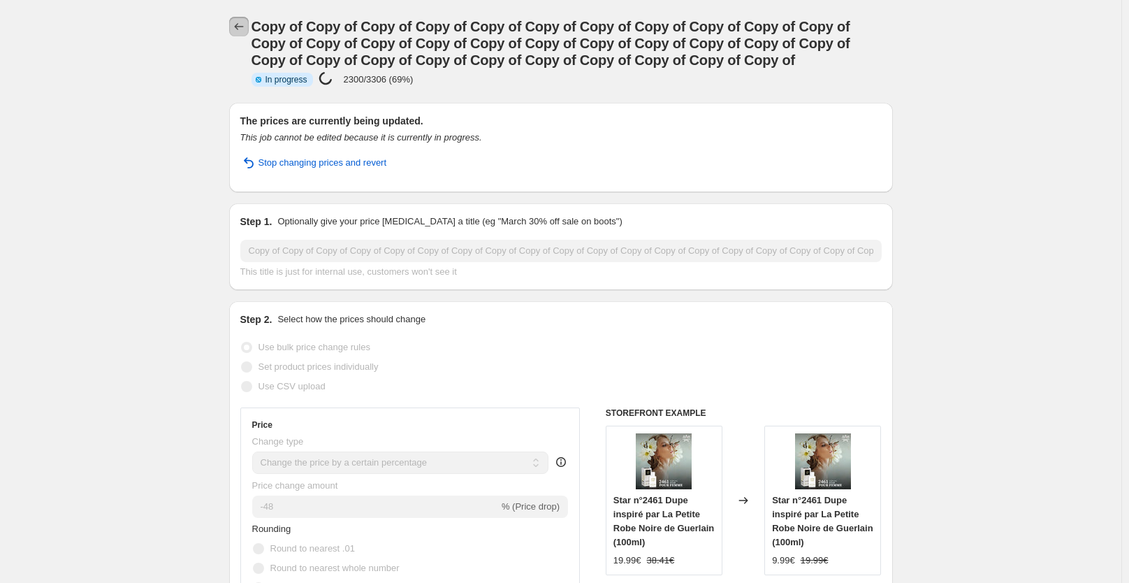
click at [245, 30] on icon "Price change jobs" at bounding box center [239, 27] width 14 height 14
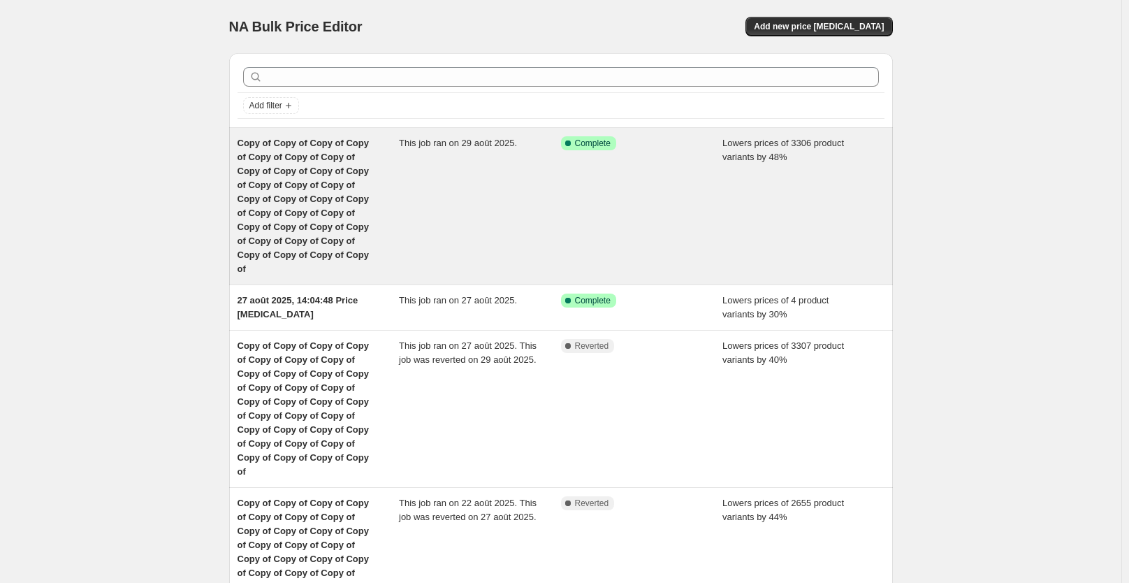
click at [369, 224] on span "Copy of Copy of Copy of Copy of Copy of Copy of Copy of Copy of Copy of Copy of…" at bounding box center [303, 206] width 131 height 136
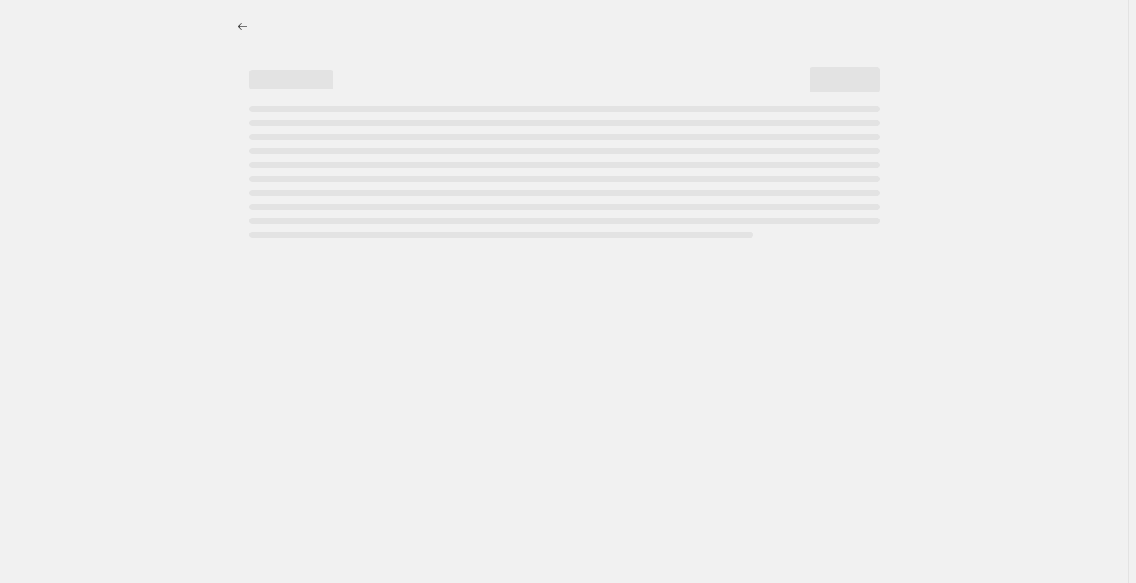
select select "percentage"
select select "collection"
select select "not_equal"
select select "collection"
select select "not_equal"
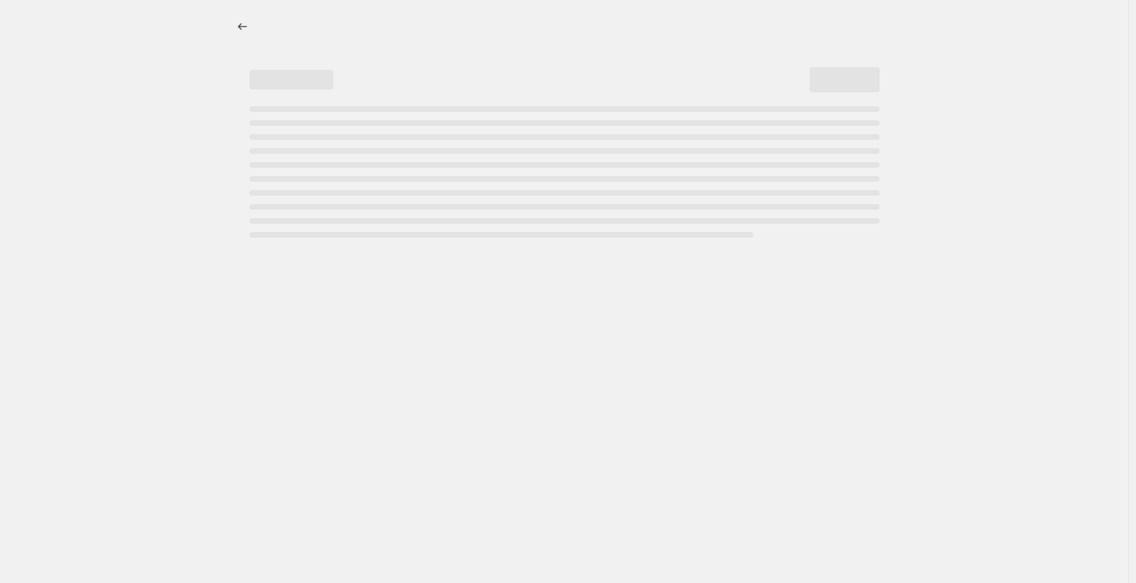
select select "collection"
select select "not_equal"
select select "collection"
select select "not_equal"
select select "collection"
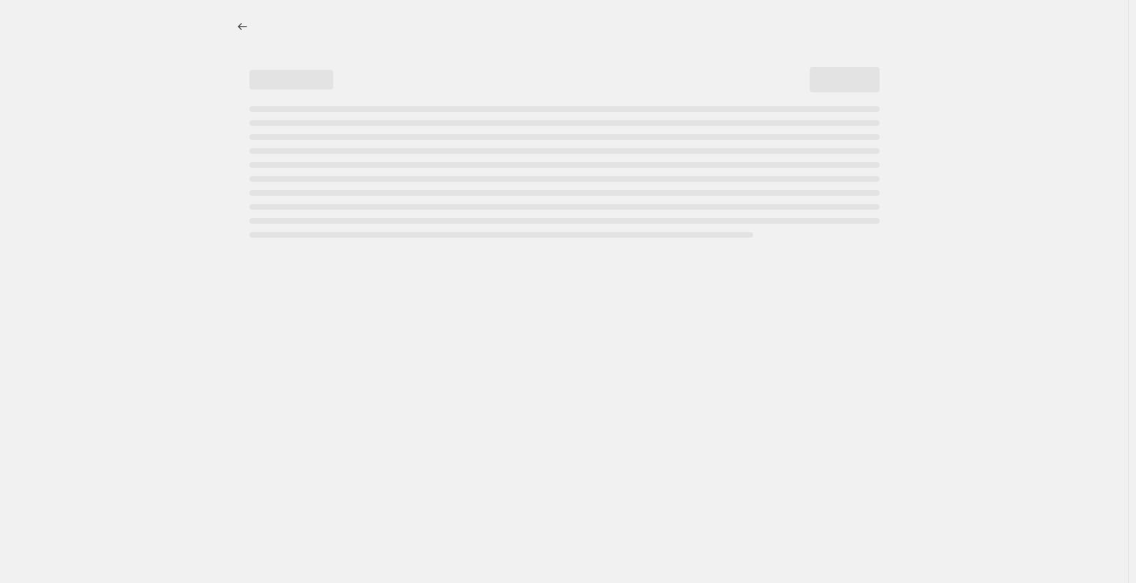
select select "not_equal"
select select "collection"
select select "not_equal"
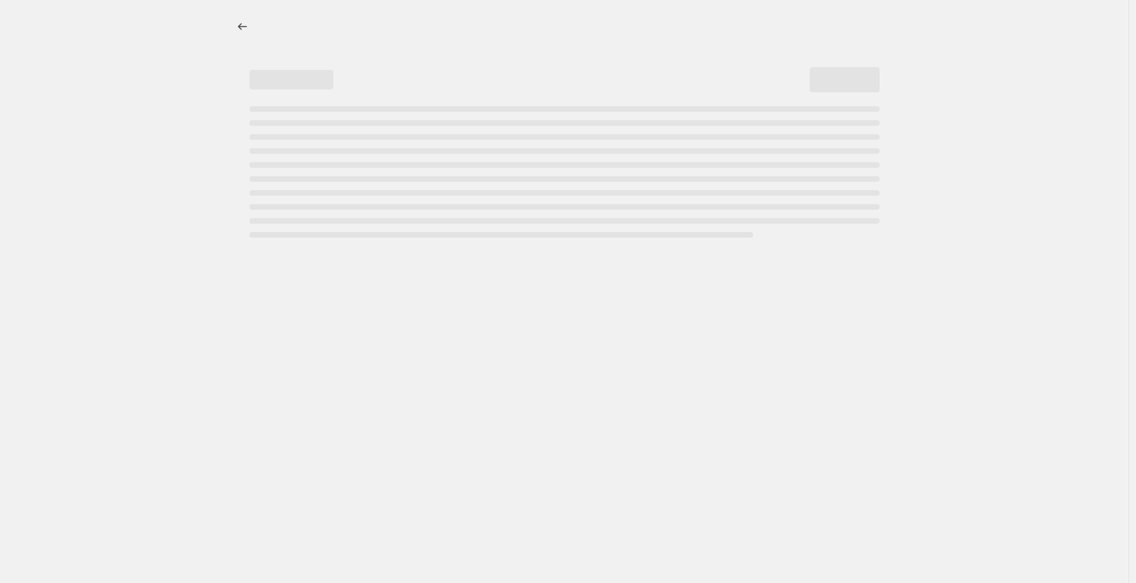
select select "not_equal"
select select "collection"
select select "not_equal"
select select "tag"
select select "not_equal"
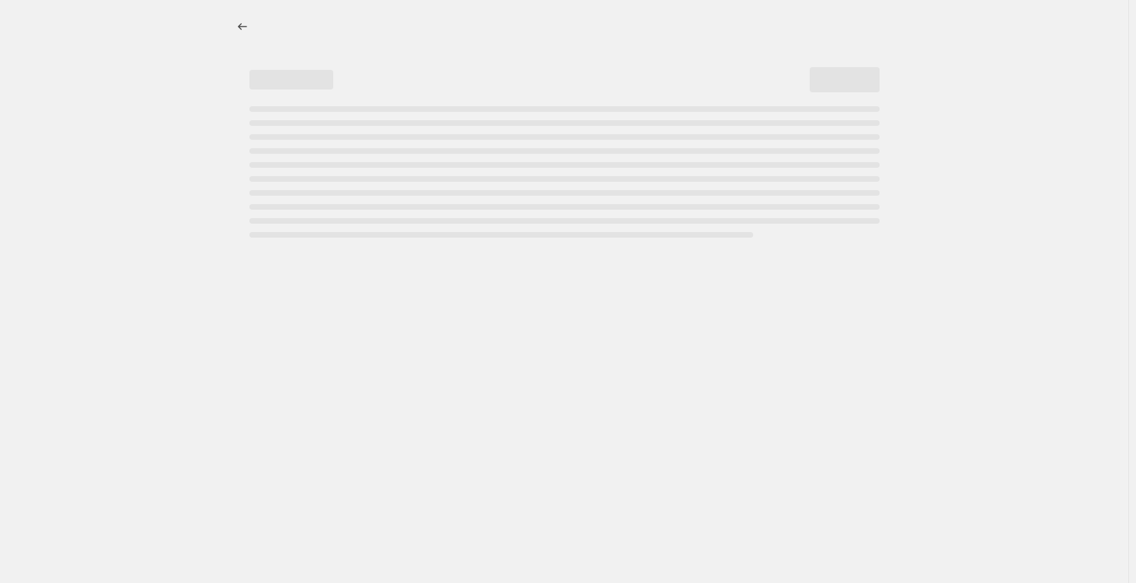
select select "not_equal"
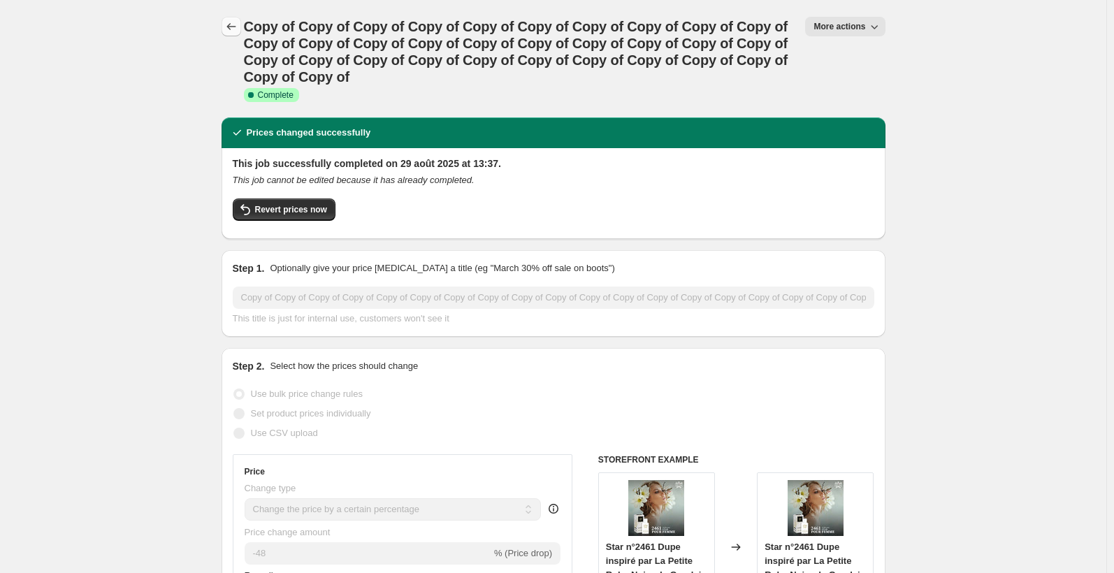
click at [235, 26] on icon "Price change jobs" at bounding box center [231, 27] width 14 height 14
